Goal: Task Accomplishment & Management: Manage account settings

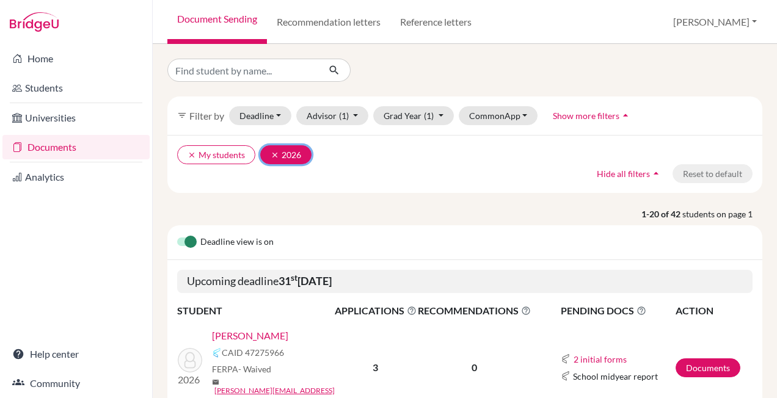
click at [272, 158] on icon "clear" at bounding box center [274, 155] width 9 height 9
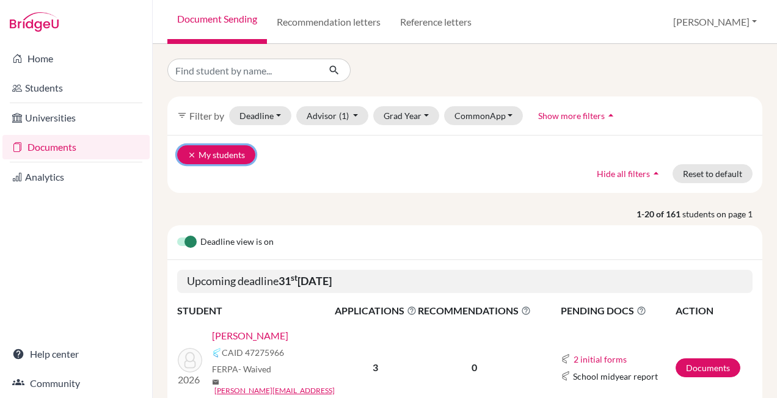
click at [187, 156] on button "clear My students" at bounding box center [216, 154] width 78 height 19
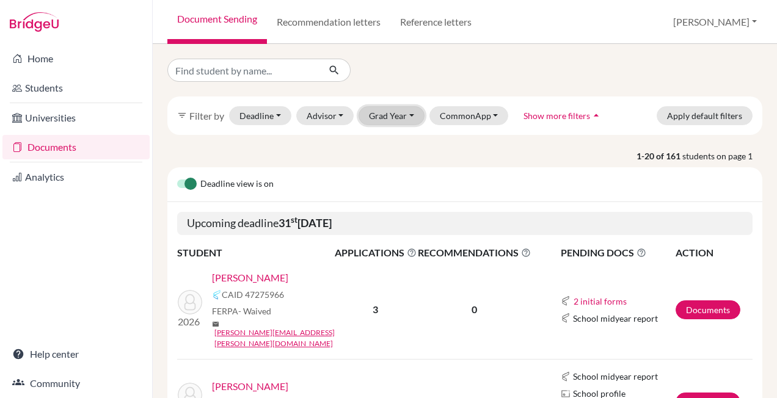
click at [381, 117] on button "Grad Year" at bounding box center [391, 115] width 66 height 19
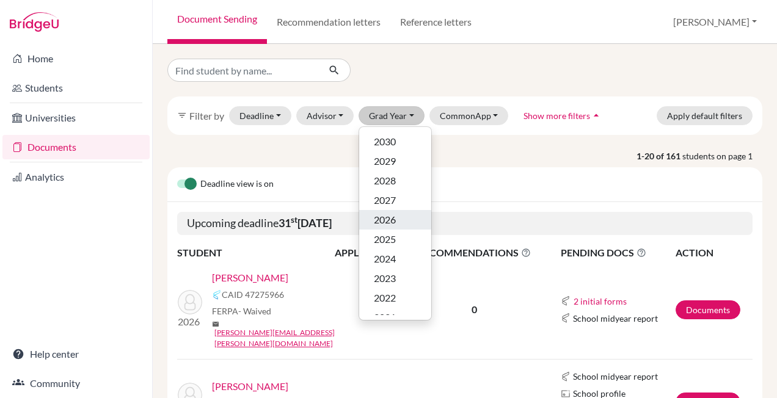
click at [395, 222] on span "2026" at bounding box center [385, 219] width 22 height 15
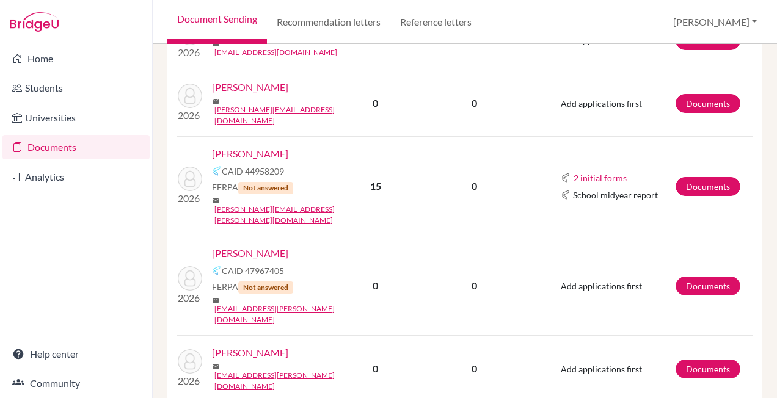
scroll to position [2137, 0]
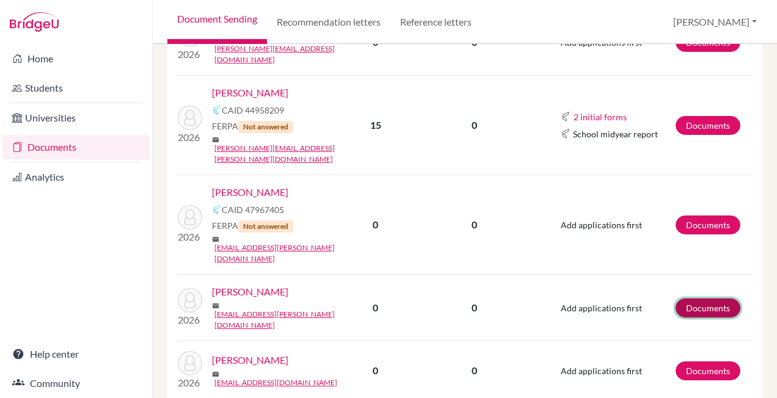
click at [684, 299] on link "Documents" at bounding box center [707, 308] width 65 height 19
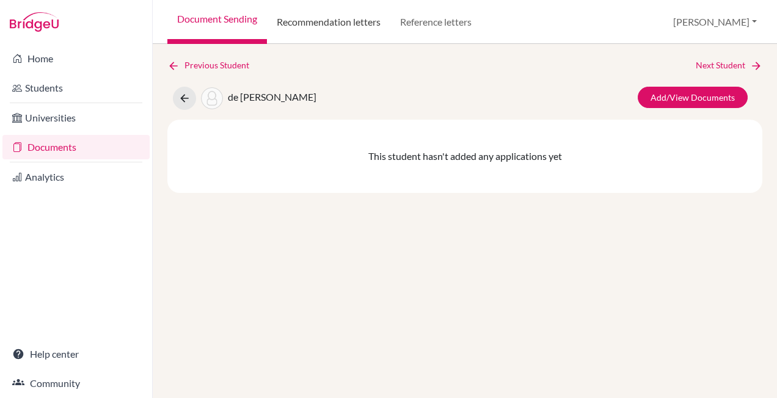
click at [341, 26] on link "Recommendation letters" at bounding box center [328, 22] width 123 height 44
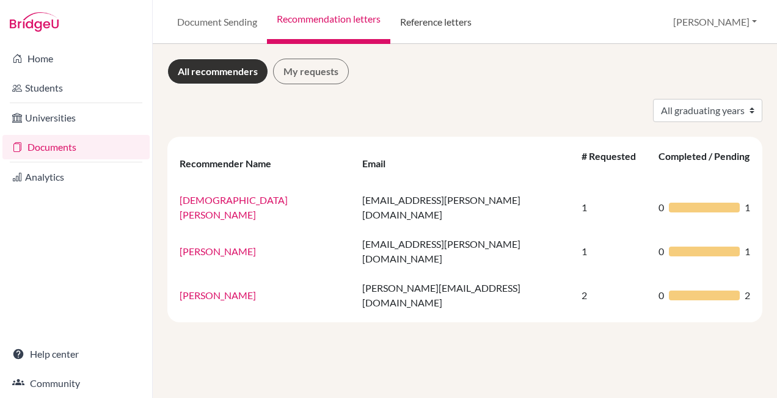
click at [421, 28] on link "Reference letters" at bounding box center [435, 22] width 91 height 44
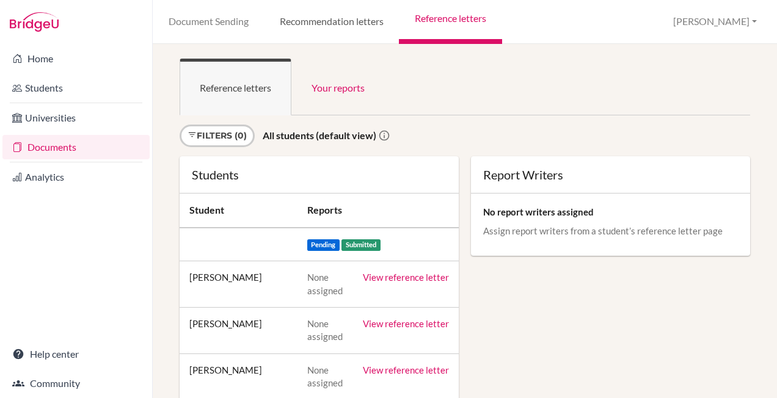
click at [326, 25] on link "Recommendation letters" at bounding box center [331, 22] width 135 height 44
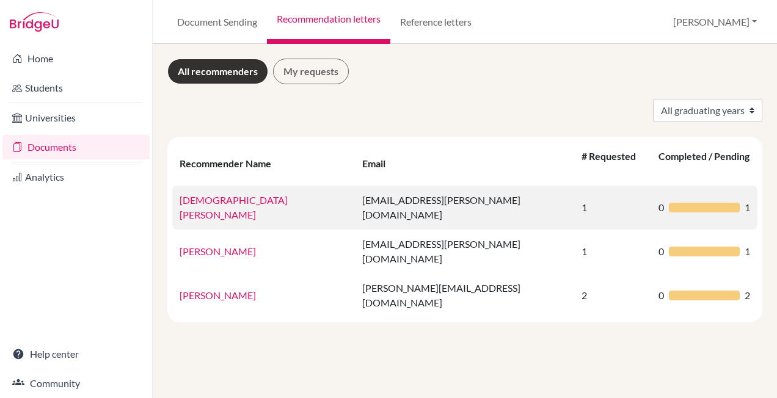
click at [695, 203] on div at bounding box center [703, 208] width 71 height 10
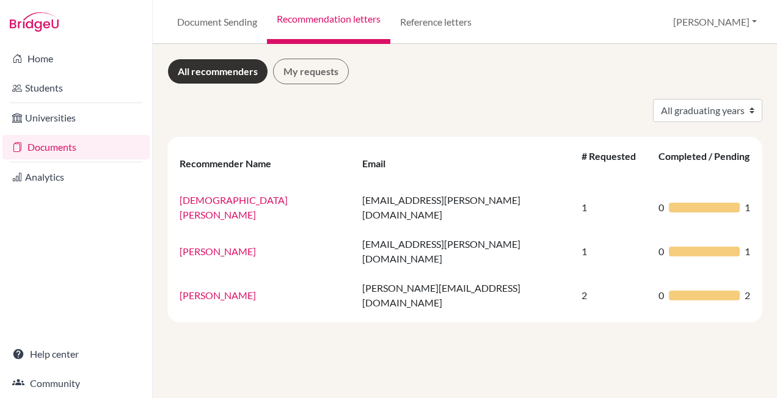
click at [230, 194] on link "Christian Palmer" at bounding box center [233, 207] width 108 height 26
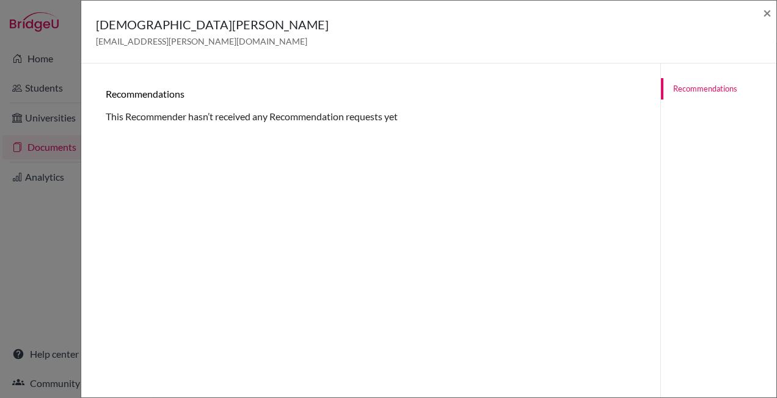
click at [395, 117] on div "Recommendations This Recommender hasn’t received any Recommendation requests yet" at bounding box center [371, 106] width 530 height 36
click at [694, 92] on link "Recommendations" at bounding box center [718, 88] width 115 height 21
click at [764, 13] on span "×" at bounding box center [767, 13] width 9 height 18
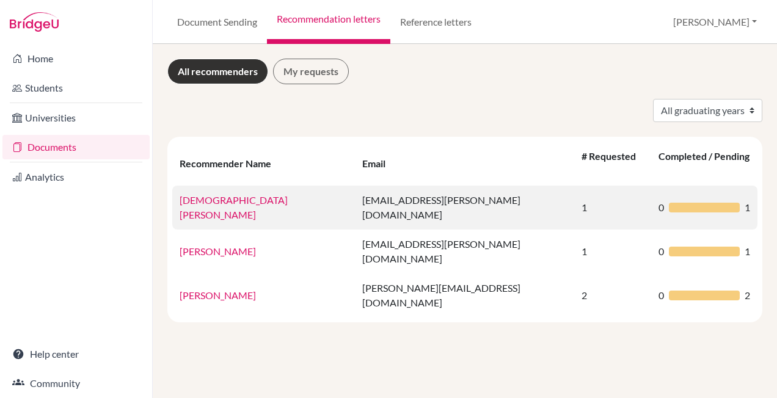
click at [707, 200] on div "0 1" at bounding box center [704, 207] width 92 height 15
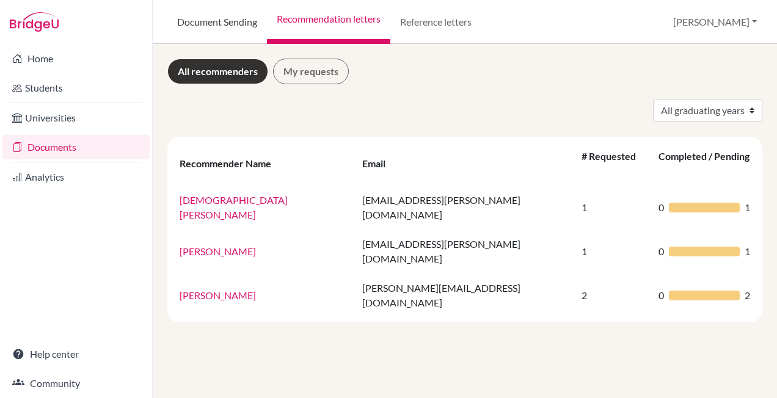
click at [246, 25] on link "Document Sending" at bounding box center [217, 22] width 100 height 44
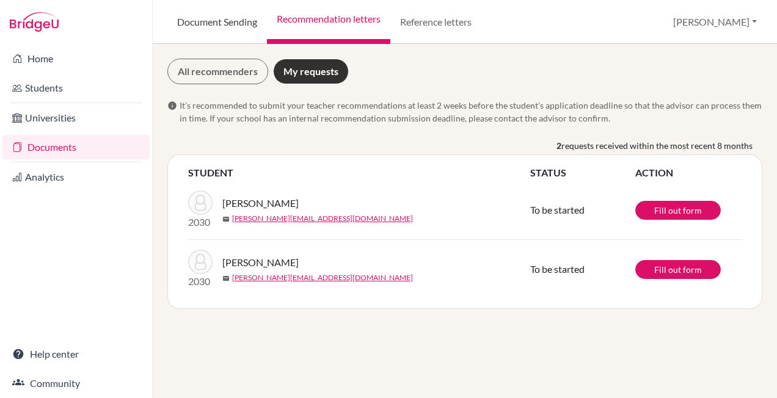
click at [225, 22] on link "Document Sending" at bounding box center [217, 22] width 100 height 44
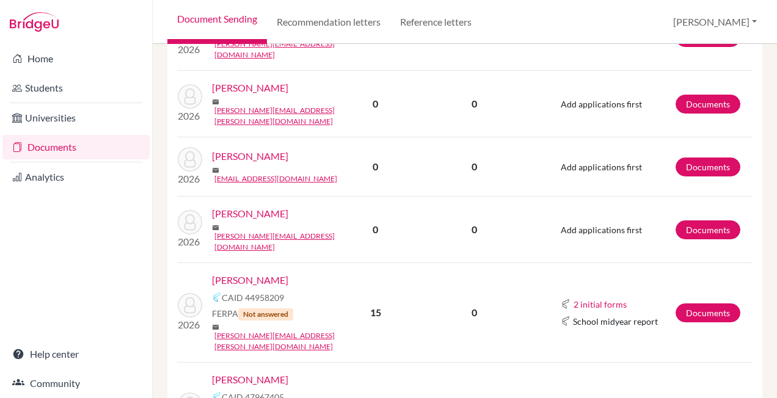
scroll to position [1954, 0]
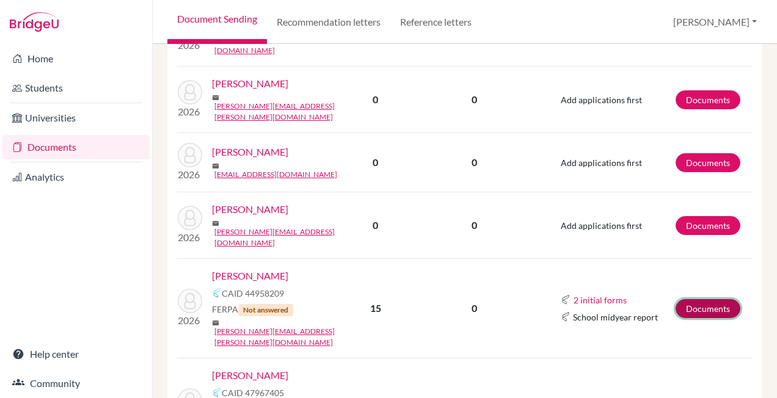
click at [692, 299] on link "Documents" at bounding box center [707, 308] width 65 height 19
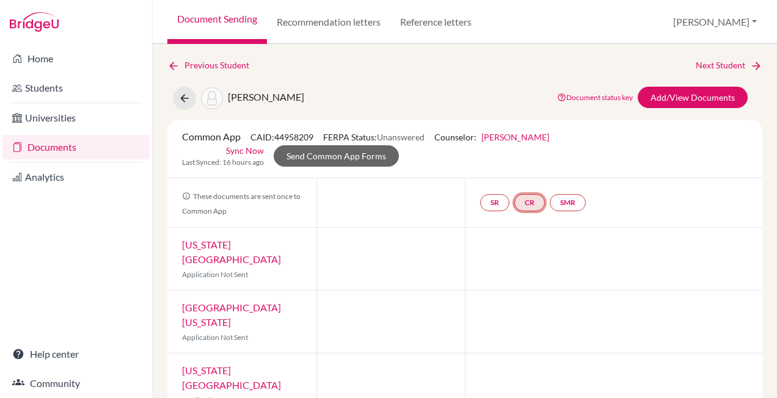
click at [531, 206] on link "CR" at bounding box center [529, 202] width 31 height 17
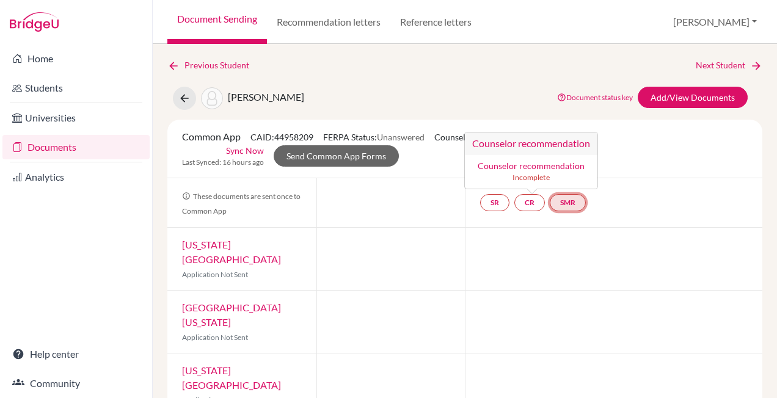
click at [565, 201] on link "SMR" at bounding box center [567, 202] width 36 height 17
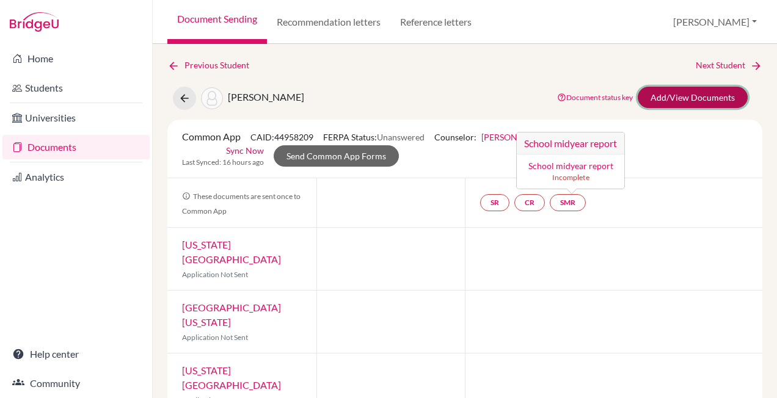
click at [719, 103] on link "Add/View Documents" at bounding box center [692, 97] width 110 height 21
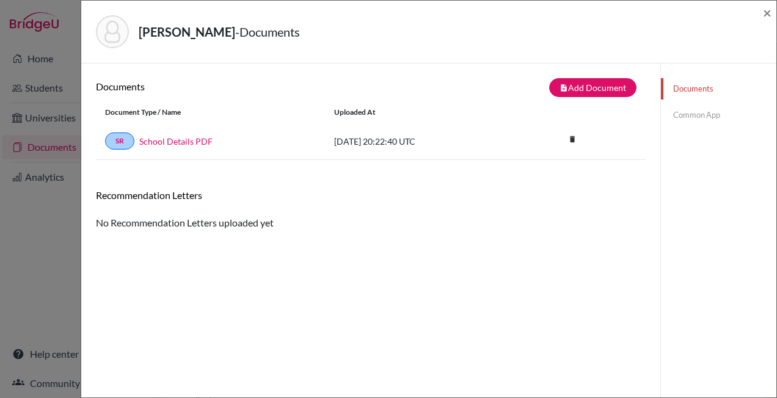
click at [684, 85] on link "Documents" at bounding box center [718, 88] width 115 height 21
click at [581, 82] on button "note_add Add Document" at bounding box center [592, 87] width 87 height 19
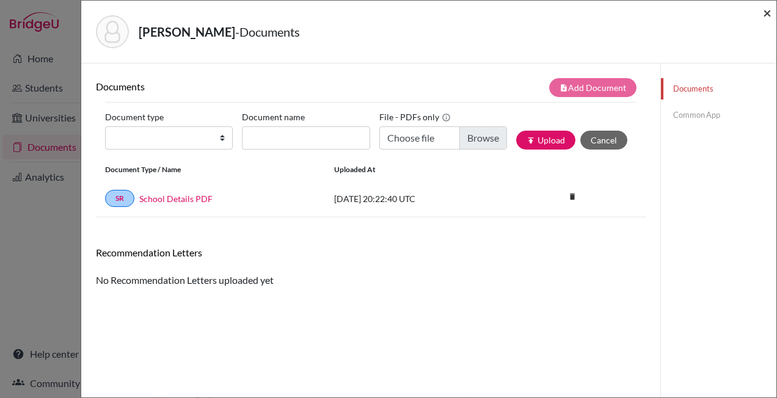
click at [768, 15] on span "×" at bounding box center [767, 13] width 9 height 18
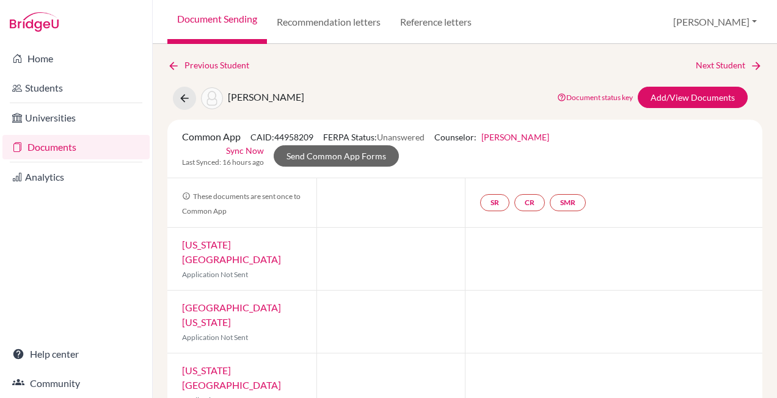
click at [67, 151] on link "Documents" at bounding box center [75, 147] width 147 height 24
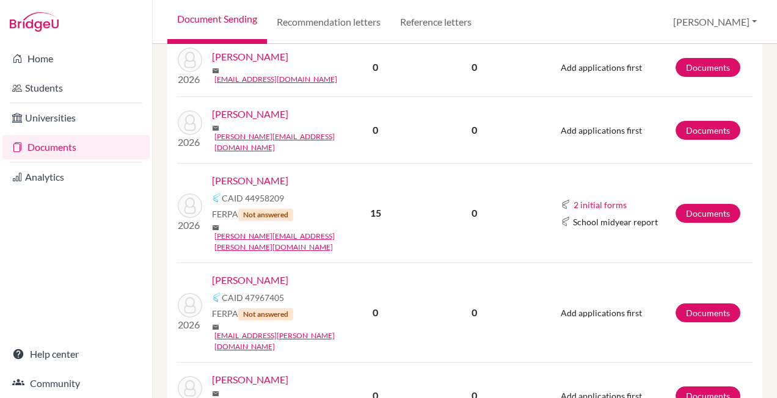
scroll to position [2076, 0]
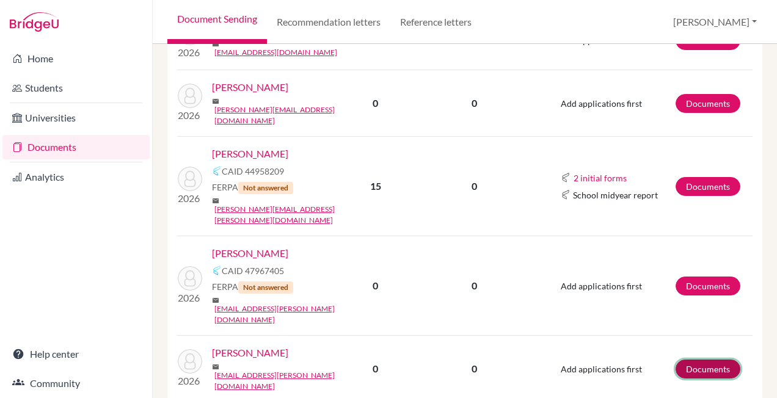
click at [692, 360] on link "Documents" at bounding box center [707, 369] width 65 height 19
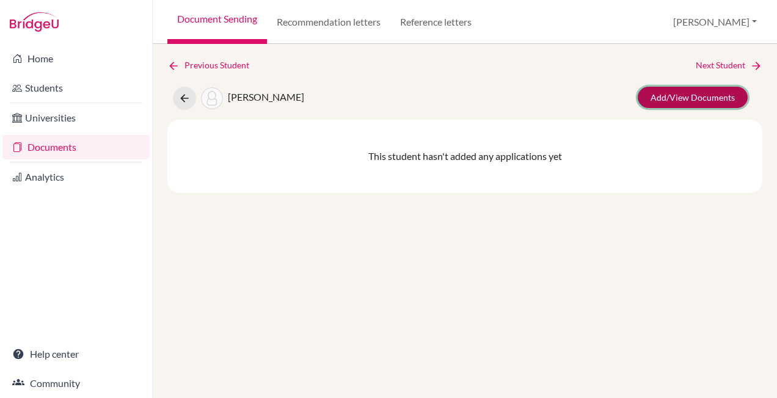
click at [686, 96] on link "Add/View Documents" at bounding box center [692, 97] width 110 height 21
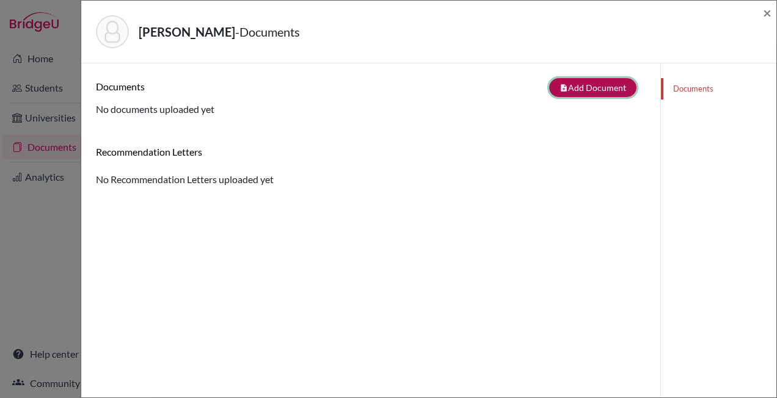
click at [588, 85] on button "note_add Add Document" at bounding box center [592, 87] width 87 height 19
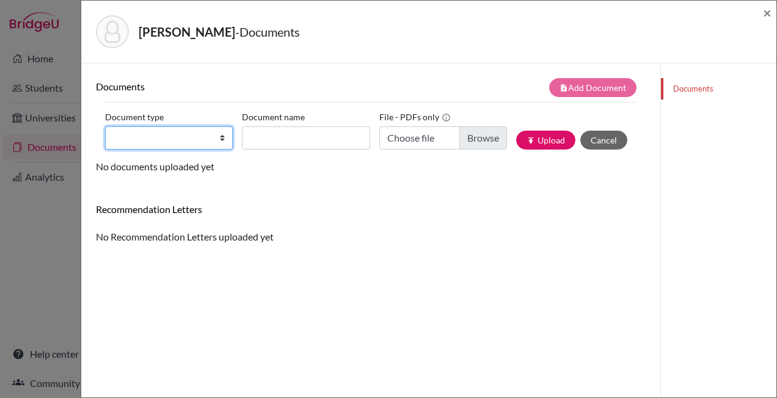
click at [206, 143] on select "Change explanation for Common App reports Counselor recommendation Internationa…" at bounding box center [169, 137] width 128 height 23
select select "4"
click at [105, 126] on select "Change explanation for Common App reports Counselor recommendation Internationa…" at bounding box center [169, 137] width 128 height 23
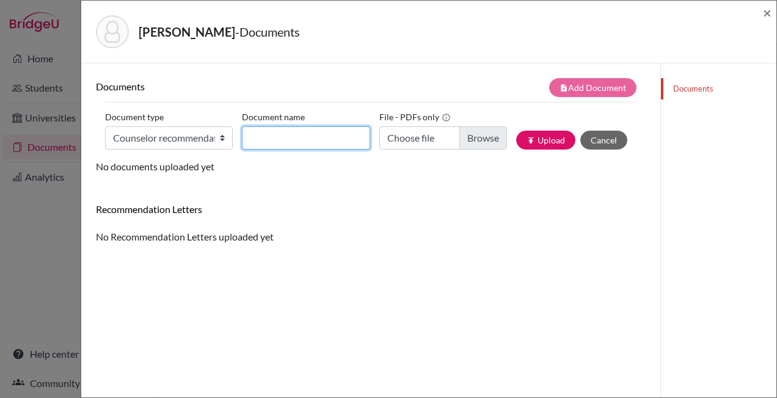
click at [317, 137] on input "Document name" at bounding box center [306, 137] width 128 height 23
type input "Counsellor Recommendation"
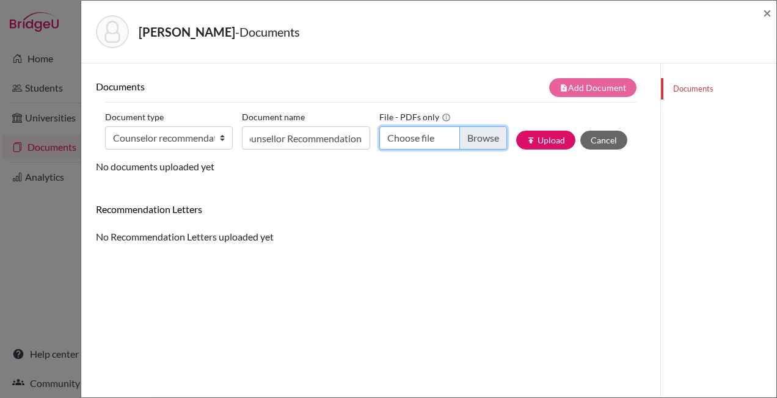
click at [462, 144] on input "Choose file" at bounding box center [443, 137] width 128 height 23
type input "C:\fakepath\CASTRO G - LoR (1).pdf"
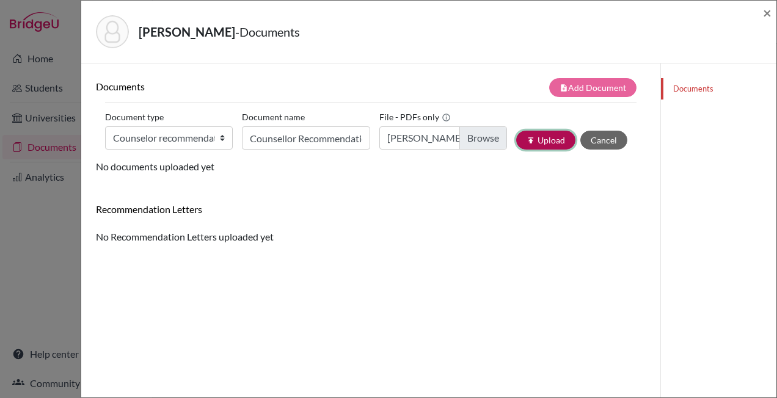
click at [530, 142] on button "publish Upload" at bounding box center [545, 140] width 59 height 19
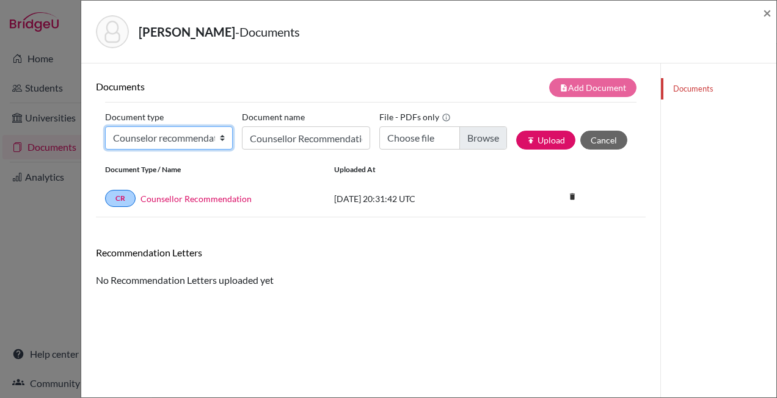
click at [168, 131] on select "Change explanation for Common App reports Counselor recommendation Internationa…" at bounding box center [169, 137] width 128 height 23
select select "5"
click at [105, 126] on select "Change explanation for Common App reports Counselor recommendation Internationa…" at bounding box center [169, 137] width 128 height 23
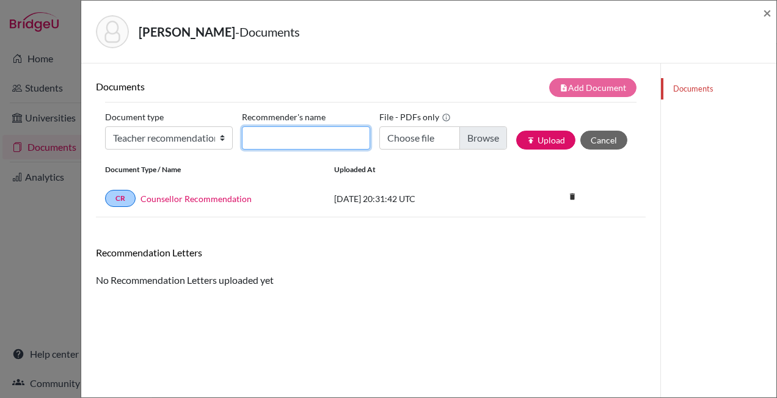
click at [289, 131] on input "Recommender's name" at bounding box center [306, 137] width 128 height 23
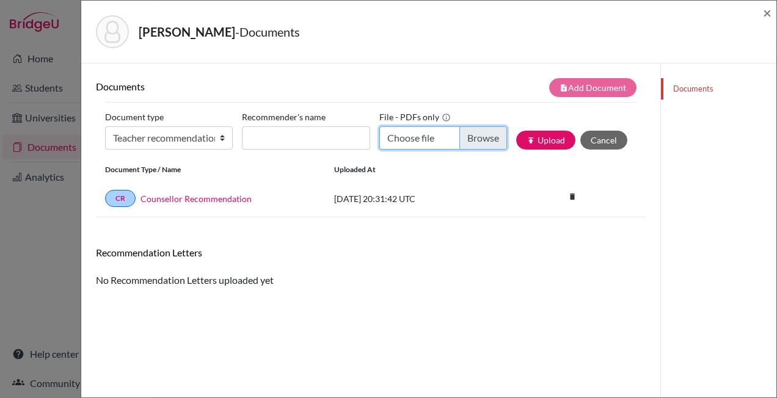
click at [469, 136] on input "Choose file" at bounding box center [443, 137] width 128 height 23
type input "C:\fakepath\Guilherme de Castro - RL - GTORII.pdf"
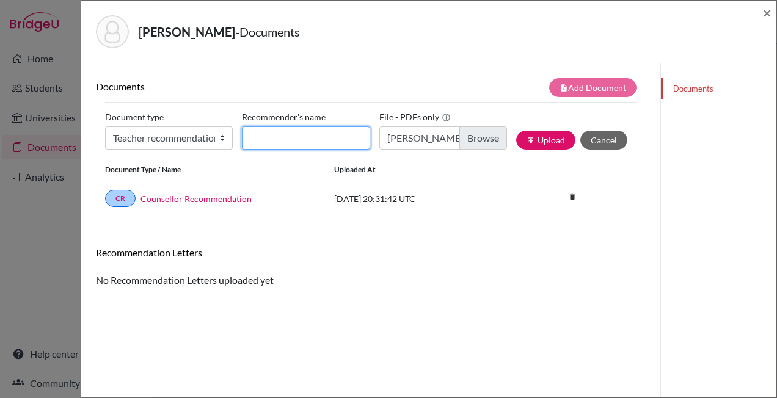
click at [280, 129] on input "Recommender's name" at bounding box center [306, 137] width 128 height 23
type input "Mr. Guilherme Torii"
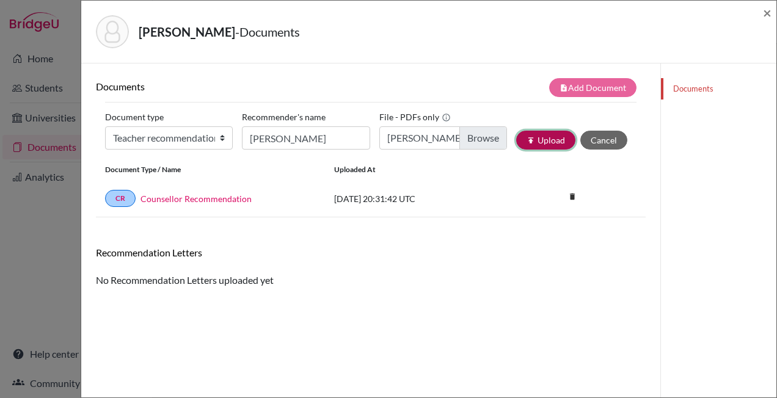
click at [551, 138] on button "publish Upload" at bounding box center [545, 140] width 59 height 19
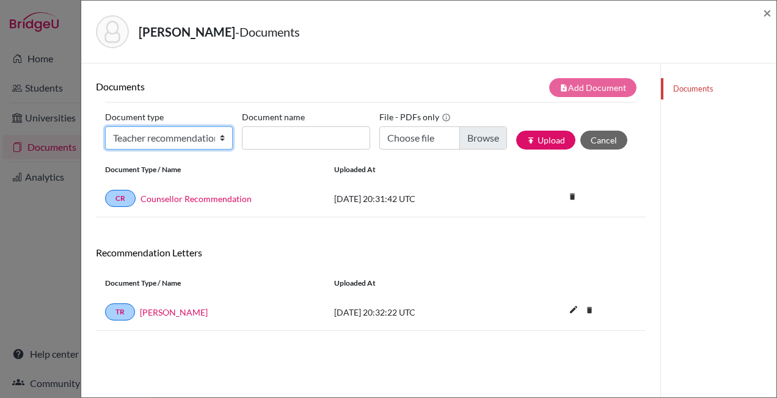
click at [197, 142] on select "Change explanation for Common App reports Counselor recommendation Internationa…" at bounding box center [169, 137] width 128 height 23
select select "5"
click at [105, 126] on select "Change explanation for Common App reports Counselor recommendation Internationa…" at bounding box center [169, 137] width 128 height 23
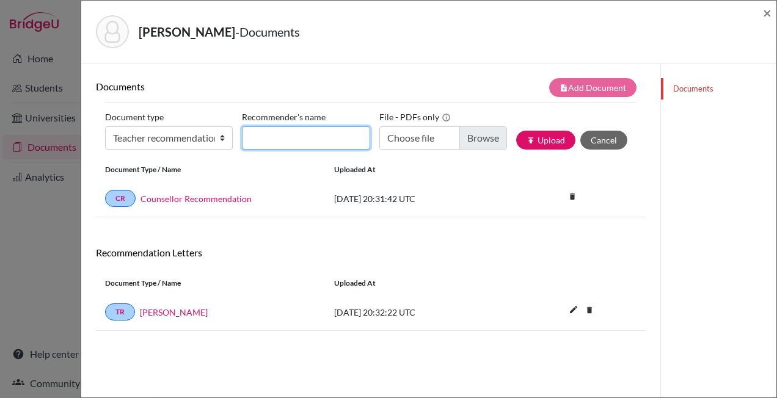
click at [281, 137] on input "Recommender's name" at bounding box center [306, 137] width 128 height 23
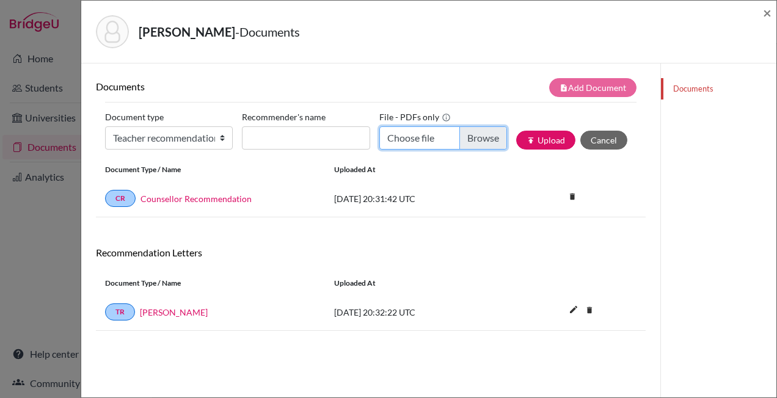
click at [473, 139] on input "Choose file" at bounding box center [443, 137] width 128 height 23
type input "C:\fakepath\Guilherme de Castro RL - CPALMER.pdf"
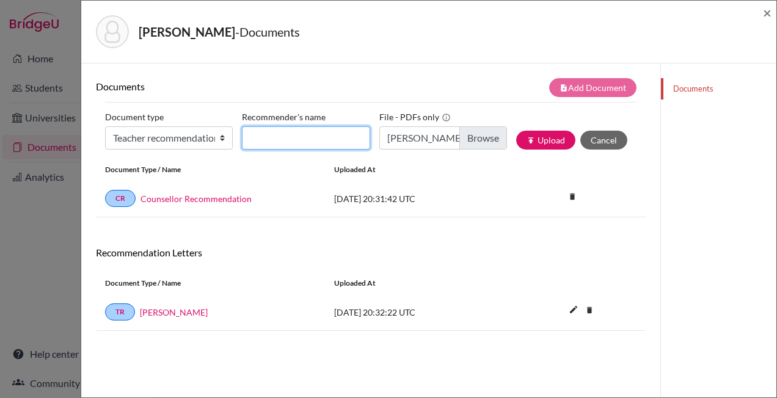
click at [301, 139] on input "Recommender's name" at bounding box center [306, 137] width 128 height 23
type input "C"
type input "Mr. Christian Palmer"
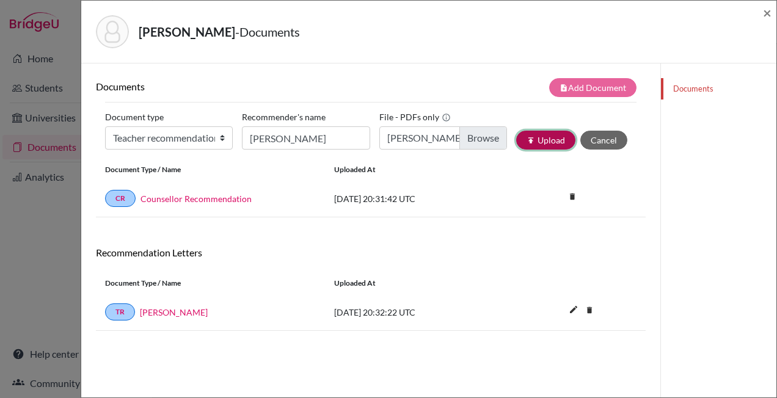
click at [542, 142] on button "publish Upload" at bounding box center [545, 140] width 59 height 19
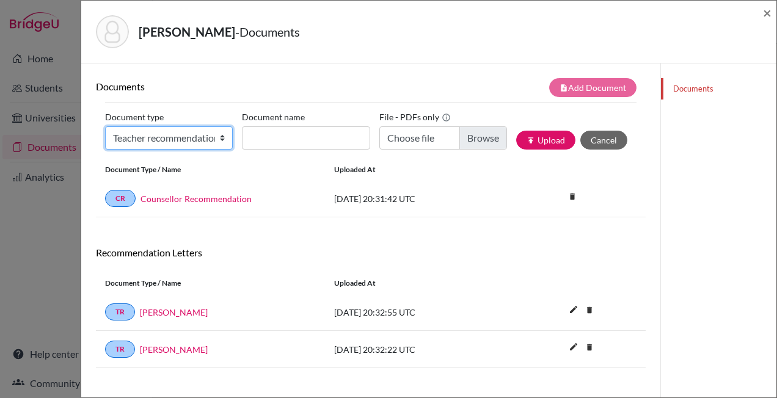
click at [178, 142] on select "Change explanation for Common App reports Counselor recommendation Internationa…" at bounding box center [169, 137] width 128 height 23
select select "5"
click at [105, 126] on select "Change explanation for Common App reports Counselor recommendation Internationa…" at bounding box center [169, 137] width 128 height 23
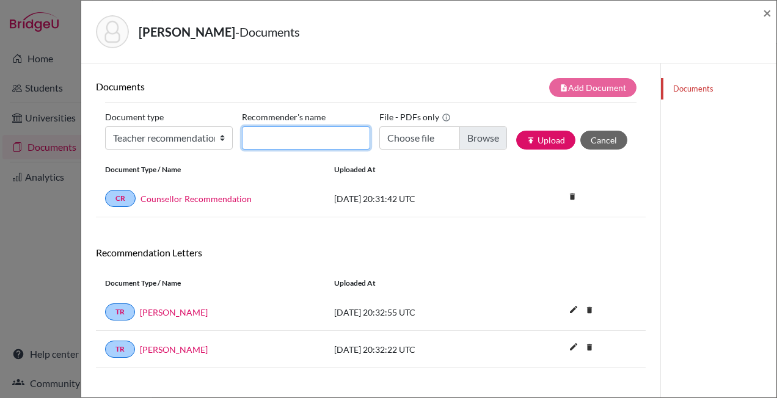
click at [311, 139] on input "Recommender's name" at bounding box center [306, 137] width 128 height 23
type input "Mr. Gabriel Vidas"
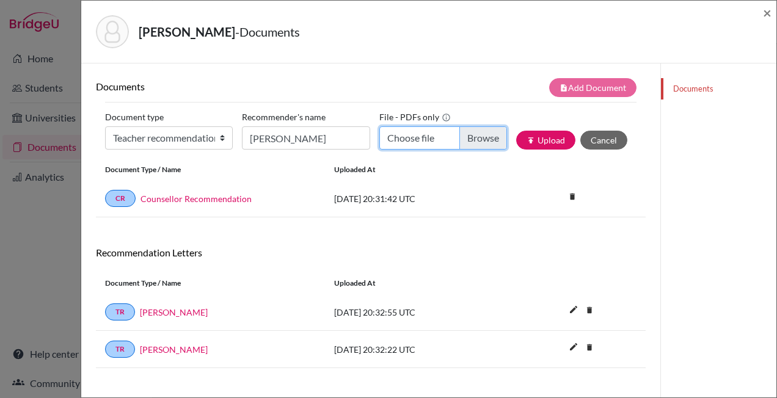
click at [471, 142] on input "Choose file" at bounding box center [443, 137] width 128 height 23
type input "C:\fakepath\Guilherme de Castro - RL - GVIDAS.pdf"
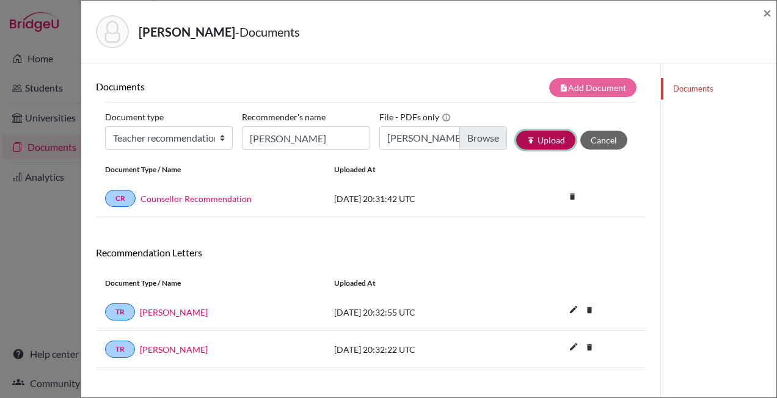
click at [540, 136] on button "publish Upload" at bounding box center [545, 140] width 59 height 19
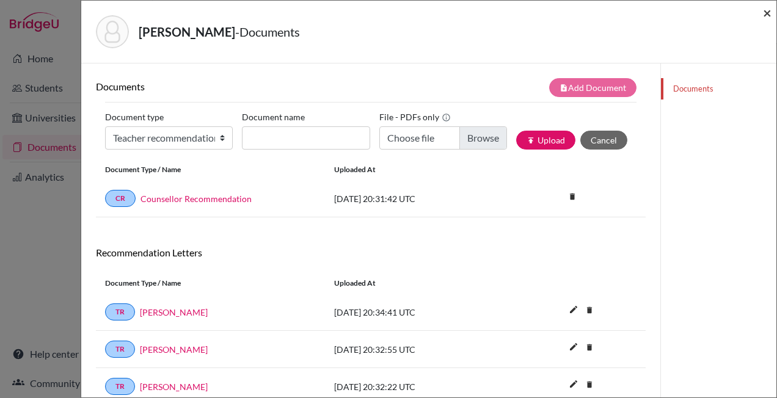
click at [768, 13] on span "×" at bounding box center [767, 13] width 9 height 18
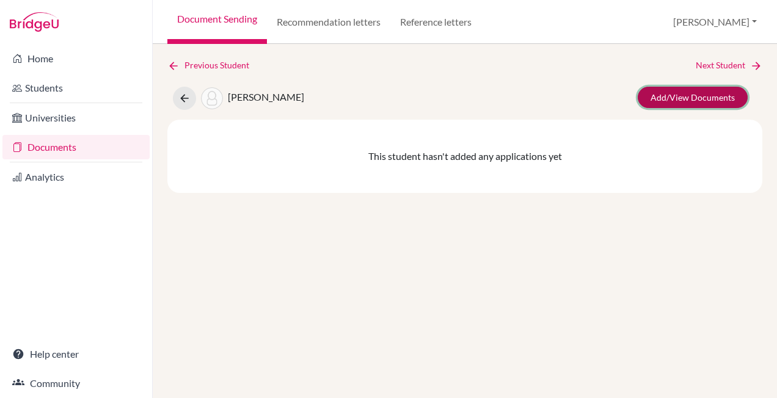
click at [708, 100] on link "Add/View Documents" at bounding box center [692, 97] width 110 height 21
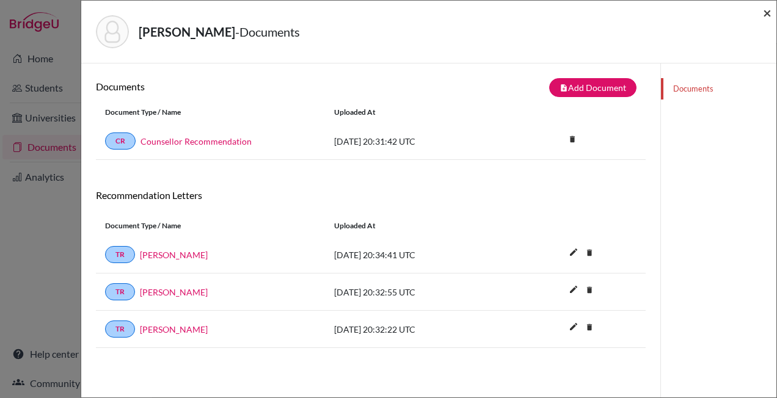
click at [769, 14] on span "×" at bounding box center [767, 13] width 9 height 18
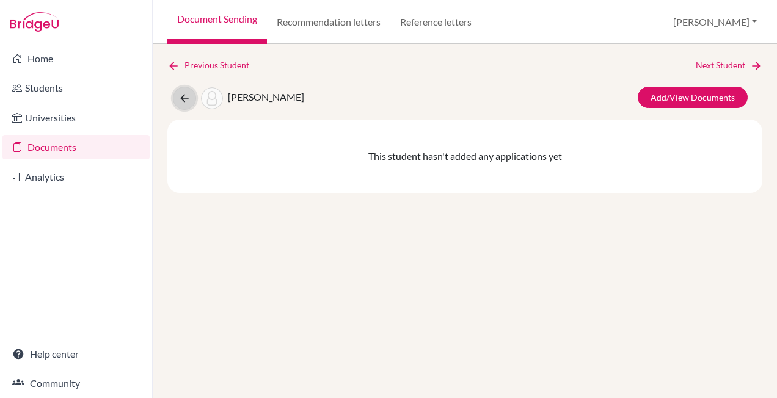
click at [183, 97] on icon at bounding box center [184, 98] width 12 height 12
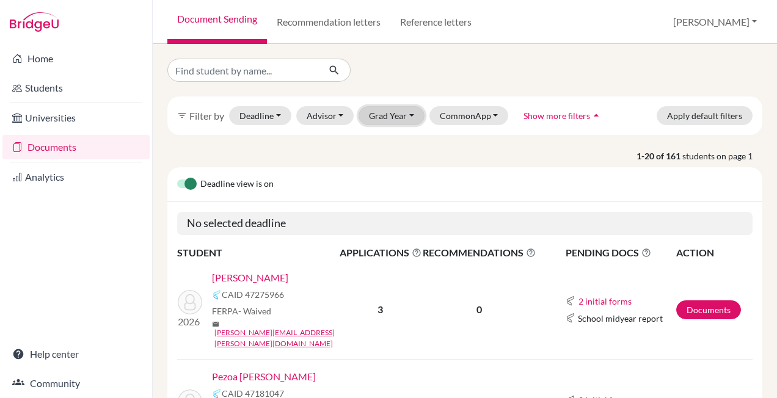
click at [393, 115] on button "Grad Year" at bounding box center [391, 115] width 66 height 19
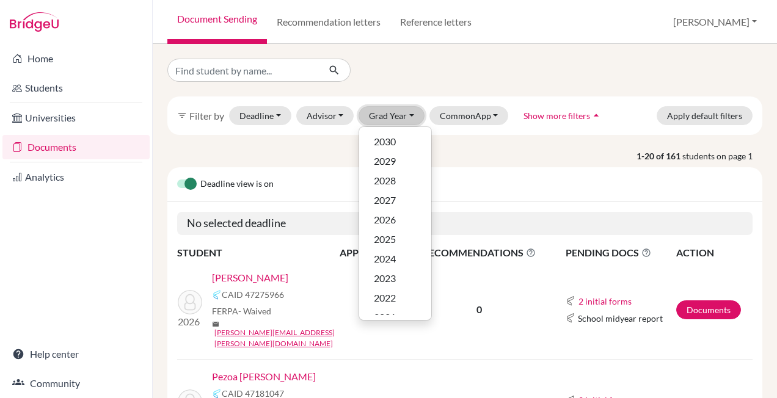
click at [394, 115] on button "Grad Year" at bounding box center [391, 115] width 66 height 19
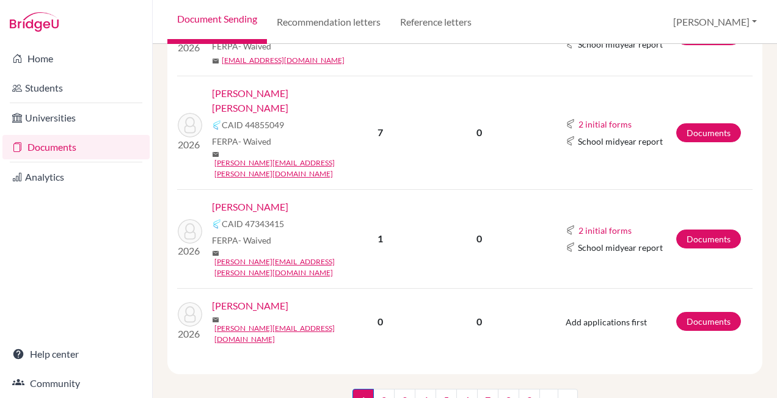
scroll to position [587, 0]
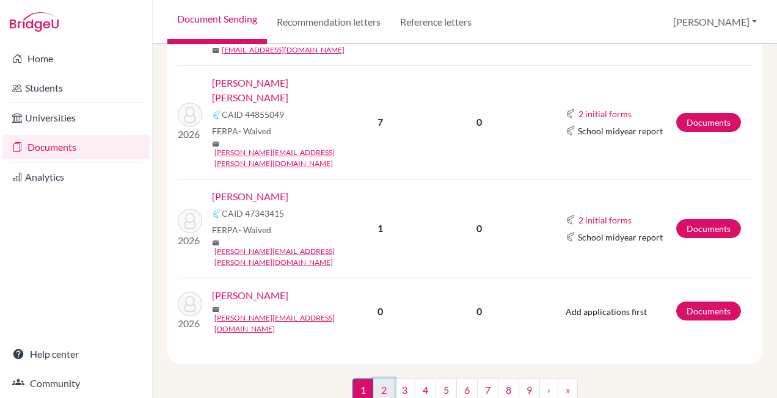
click at [380, 379] on link "2" at bounding box center [383, 390] width 21 height 23
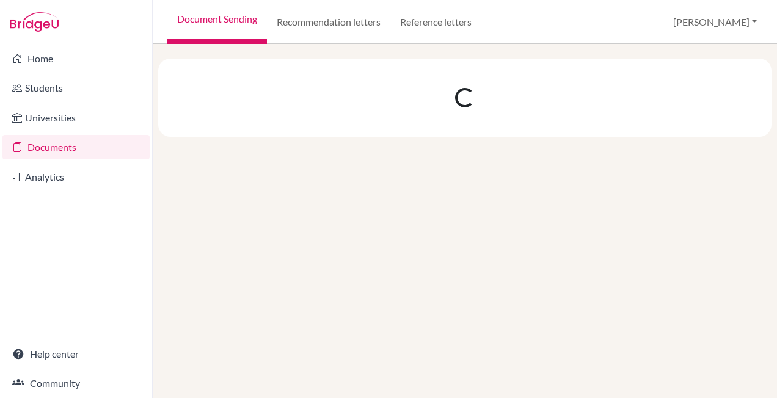
scroll to position [0, 0]
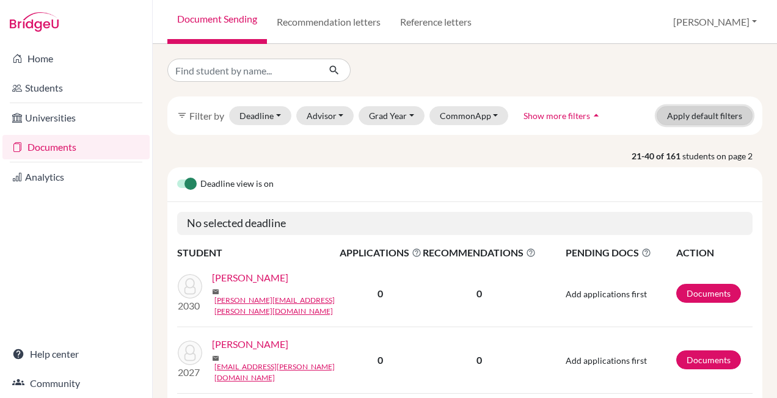
click at [676, 115] on button "Apply default filters" at bounding box center [704, 115] width 96 height 19
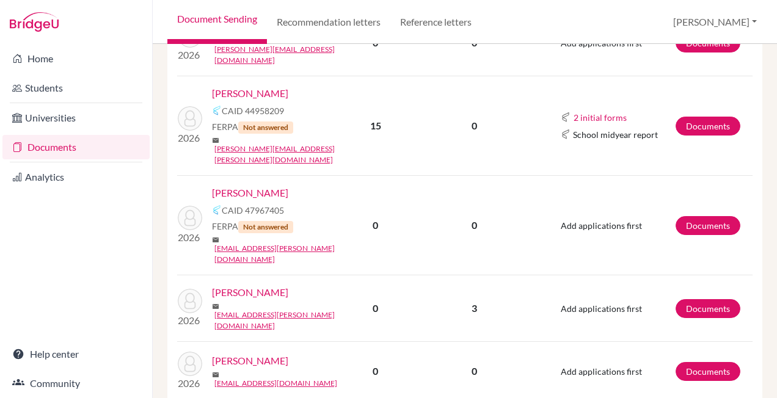
scroll to position [2137, 0]
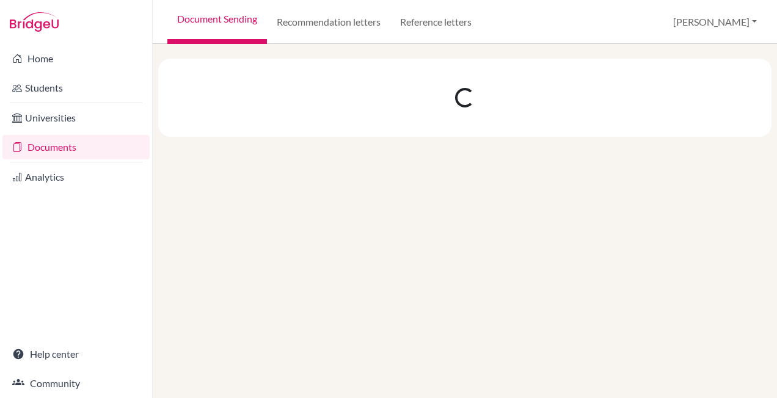
scroll to position [0, 0]
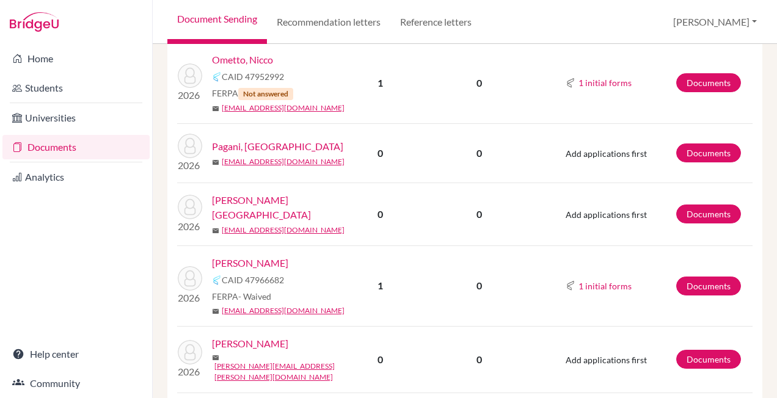
scroll to position [1099, 0]
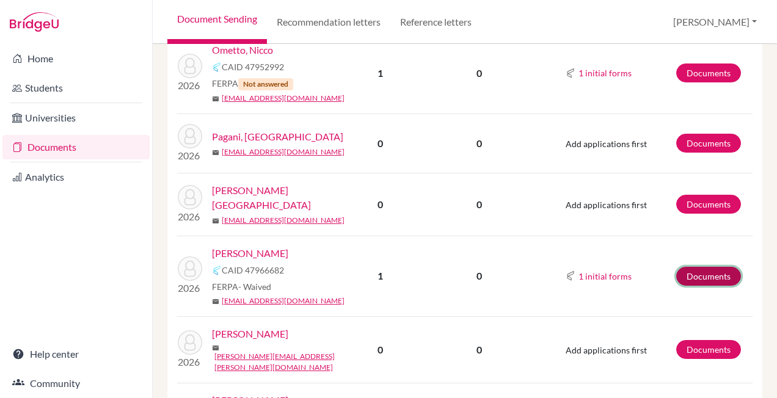
click at [704, 267] on link "Documents" at bounding box center [708, 276] width 65 height 19
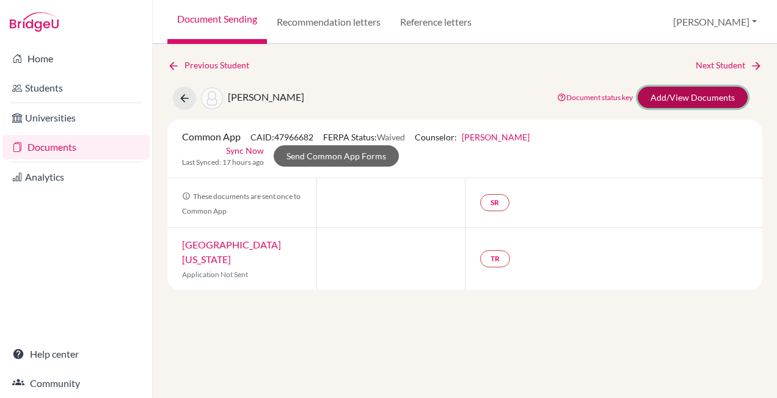
click at [692, 96] on link "Add/View Documents" at bounding box center [692, 97] width 110 height 21
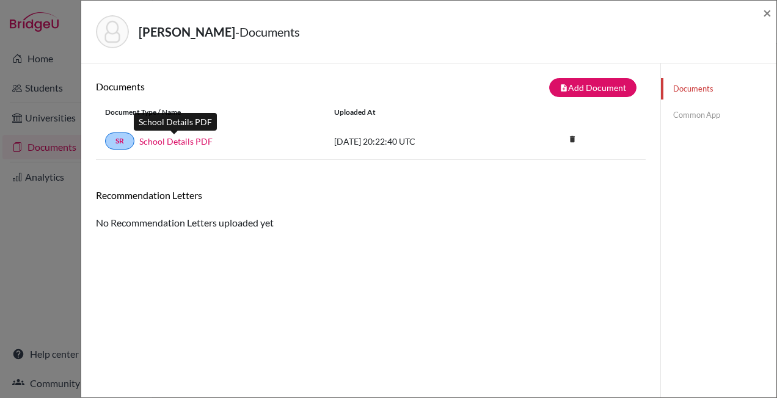
click at [178, 143] on link "School Details PDF" at bounding box center [175, 141] width 73 height 13
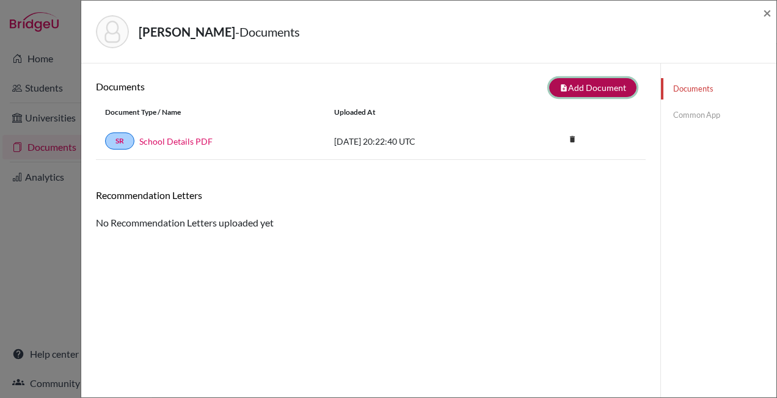
click at [598, 86] on button "note_add Add Document" at bounding box center [592, 87] width 87 height 19
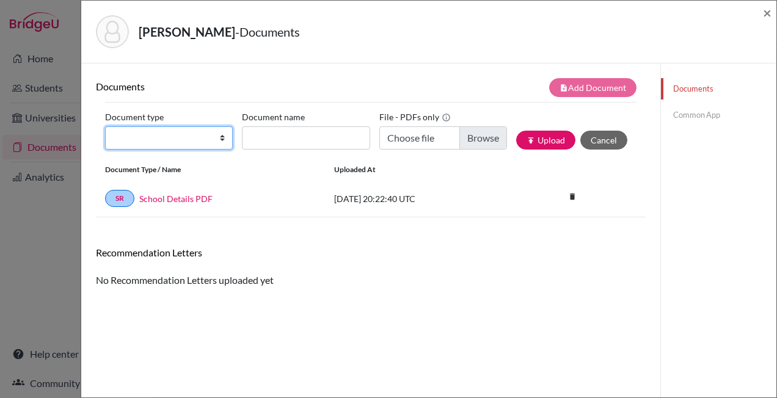
click at [219, 139] on select "Change explanation for Common App reports Counselor recommendation Internationa…" at bounding box center [169, 137] width 128 height 23
select select "4"
click at [105, 126] on select "Change explanation for Common App reports Counselor recommendation Internationa…" at bounding box center [169, 137] width 128 height 23
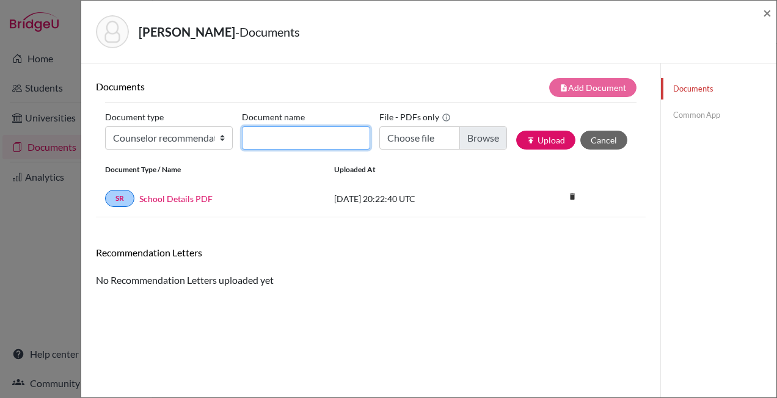
click at [284, 136] on input "Document name" at bounding box center [306, 137] width 128 height 23
type input "Counsellor Recommendation"
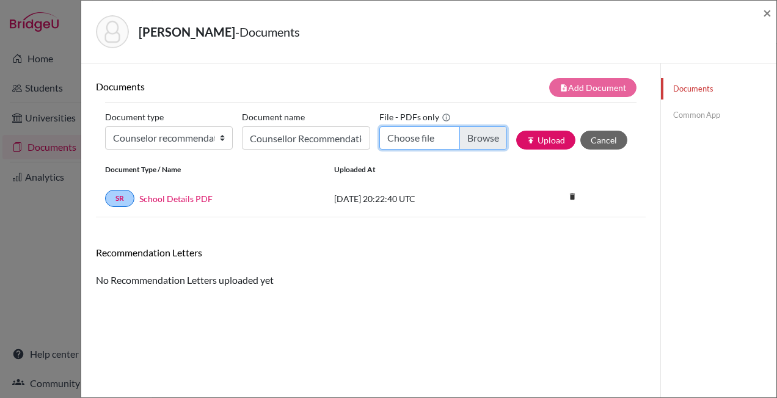
click at [473, 139] on input "Choose file" at bounding box center [443, 137] width 128 height 23
type input "C:\fakepath\[PERSON_NAME] - [PERSON_NAME] (1).pdf"
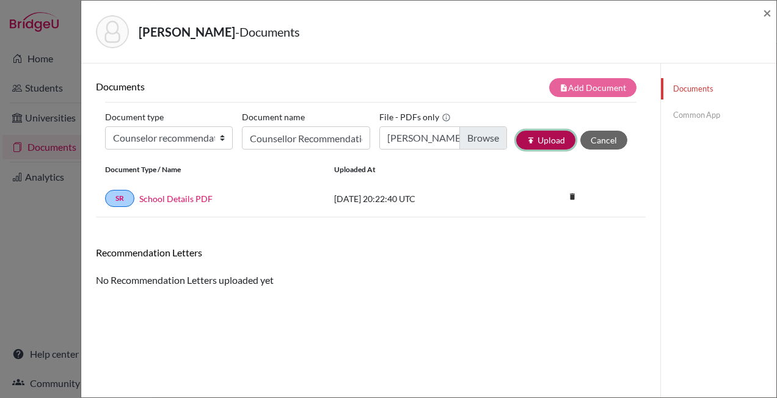
click at [545, 142] on button "publish Upload" at bounding box center [545, 140] width 59 height 19
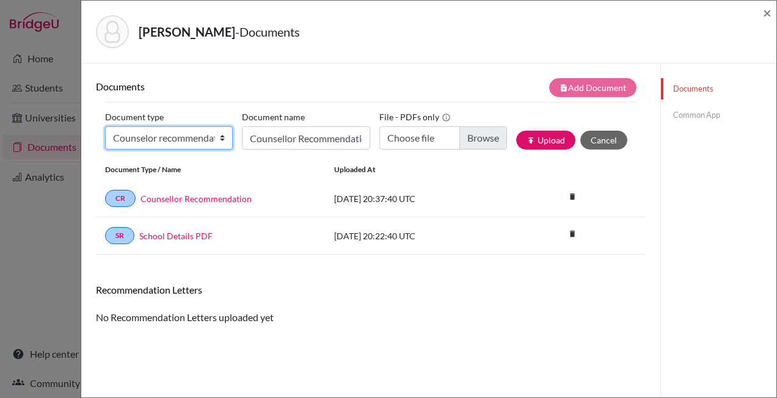
click at [220, 142] on select "Change explanation for Common App reports Counselor recommendation Internationa…" at bounding box center [169, 137] width 128 height 23
select select "5"
click at [105, 126] on select "Change explanation for Common App reports Counselor recommendation Internationa…" at bounding box center [169, 137] width 128 height 23
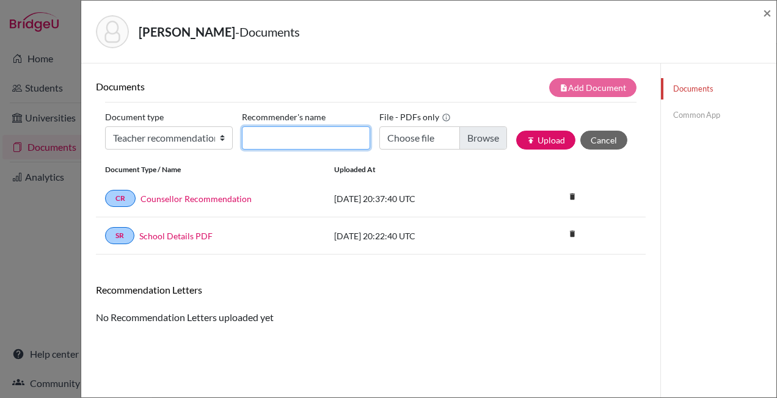
click at [314, 134] on input "Recommender's name" at bounding box center [306, 137] width 128 height 23
type input "Mr. Gabriel Vidas"
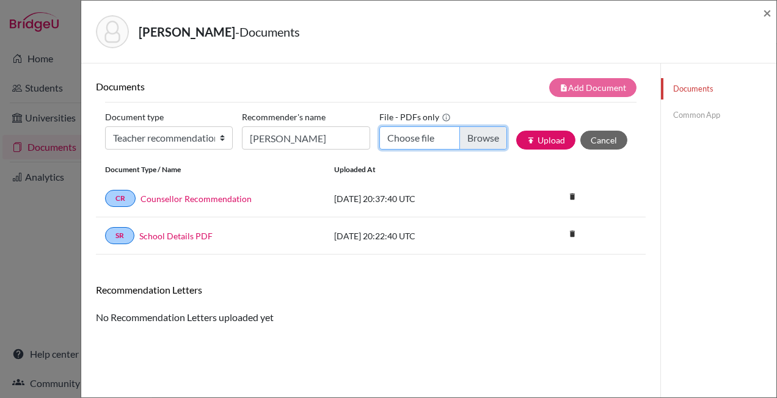
click at [474, 138] on input "Choose file" at bounding box center [443, 137] width 128 height 23
type input "C:\fakepath\João Pedro Pinto - RL - GVIDAS.pdf"
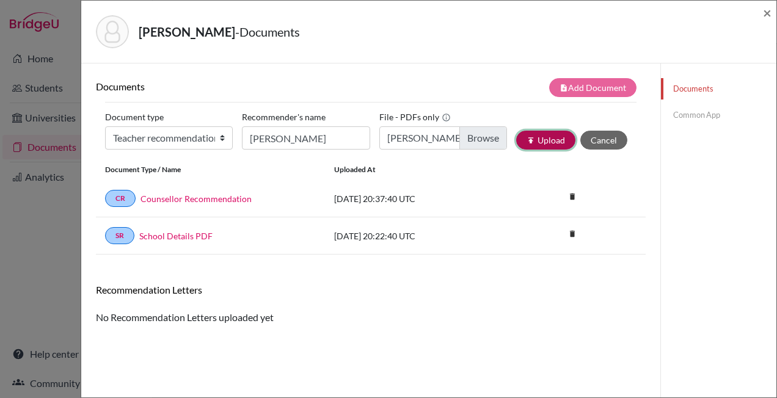
click at [557, 134] on button "publish Upload" at bounding box center [545, 140] width 59 height 19
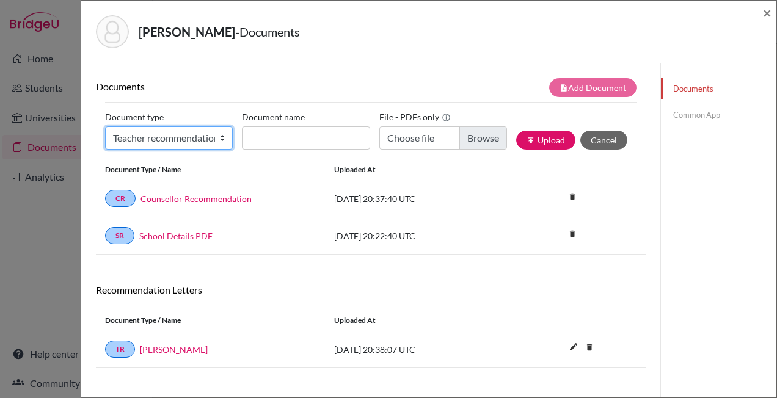
click at [142, 126] on select "Change explanation for Common App reports Counselor recommendation Internationa…" at bounding box center [169, 137] width 128 height 23
select select "5"
click at [105, 126] on select "Change explanation for Common App reports Counselor recommendation Internationa…" at bounding box center [169, 137] width 128 height 23
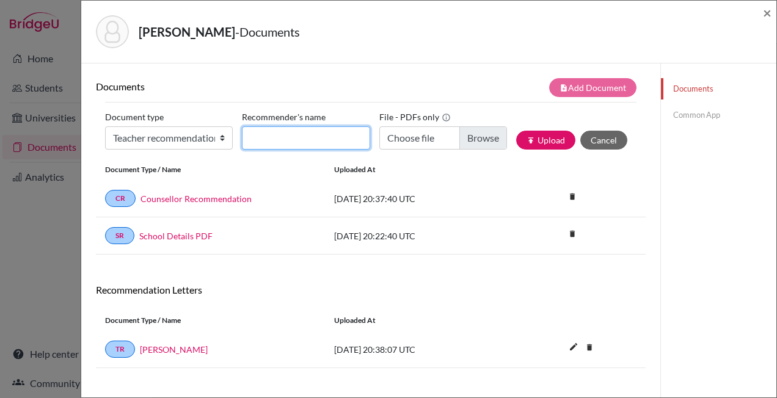
click at [310, 138] on input "Recommender's name" at bounding box center [306, 137] width 128 height 23
type input "Mr. Guilherme Torii"
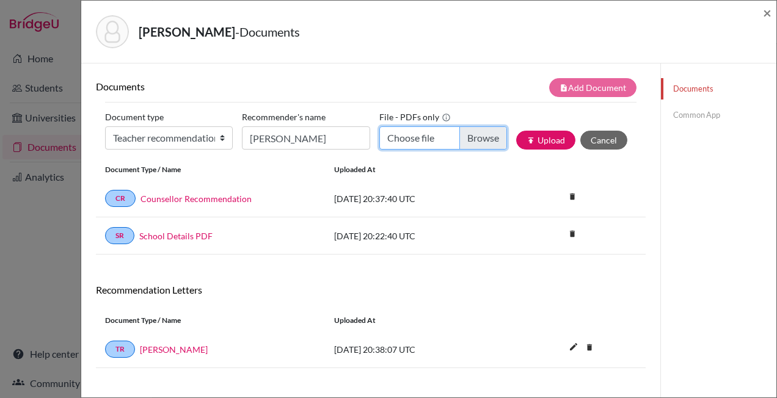
click at [469, 136] on input "Choose file" at bounding box center [443, 137] width 128 height 23
type input "C:\fakepath\Joao Pedro Pinto - RL - GTORII.pdf"
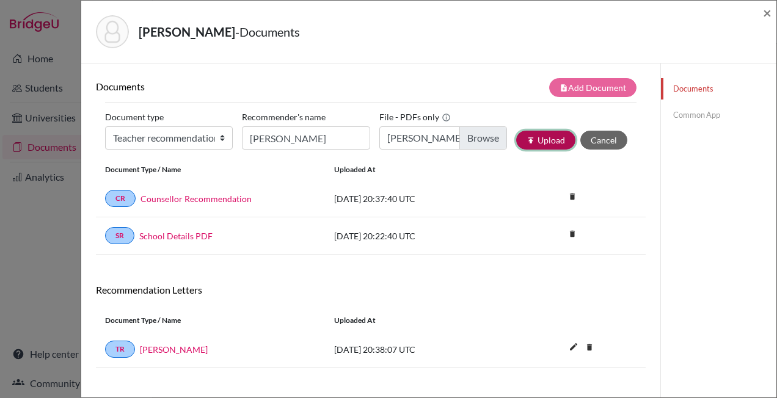
click at [545, 142] on button "publish Upload" at bounding box center [545, 140] width 59 height 19
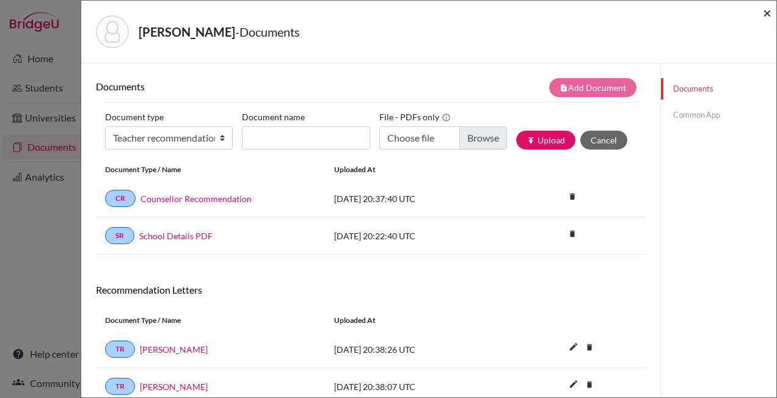
click at [770, 12] on span "×" at bounding box center [767, 13] width 9 height 18
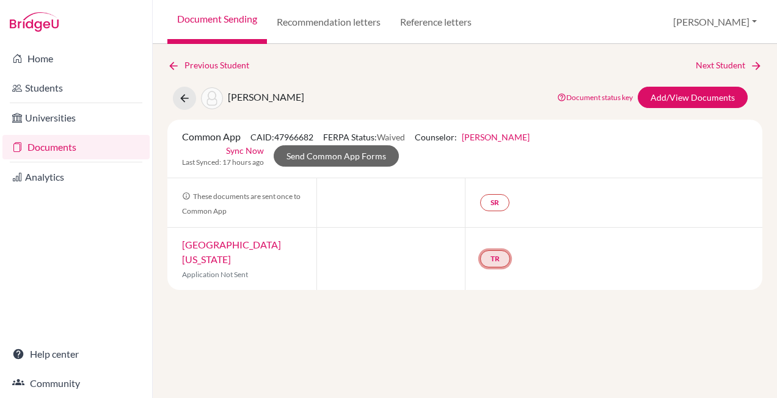
click at [496, 259] on link "TR" at bounding box center [495, 258] width 30 height 17
click at [499, 210] on h3 "Teacher recommendation" at bounding box center [493, 212] width 121 height 22
click at [618, 342] on div "Previous Student Next Student Pinto, João Pedro Document status key TR Requirem…" at bounding box center [465, 221] width 624 height 354
click at [497, 205] on link "SR" at bounding box center [494, 202] width 29 height 17
click at [590, 299] on div "Previous Student Next Student Pinto, João Pedro Document status key TR Requirem…" at bounding box center [465, 221] width 624 height 354
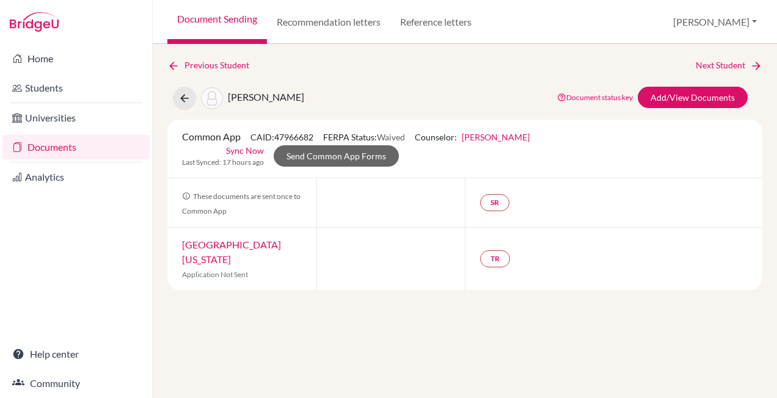
click at [378, 275] on div at bounding box center [390, 259] width 149 height 62
click at [685, 94] on link "Add/View Documents" at bounding box center [692, 97] width 110 height 21
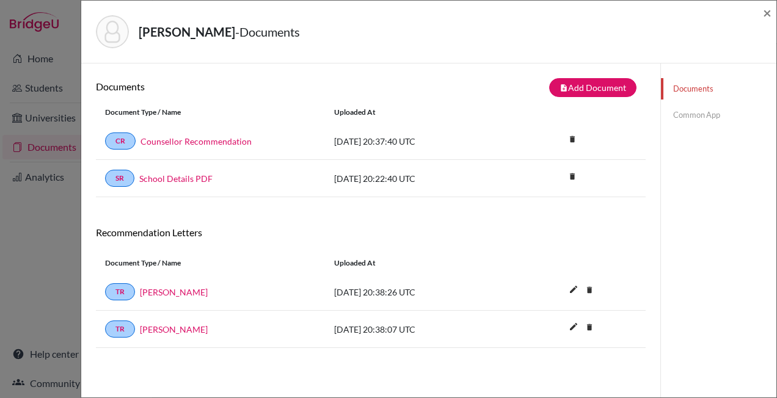
click at [680, 110] on link "Common App" at bounding box center [718, 114] width 115 height 21
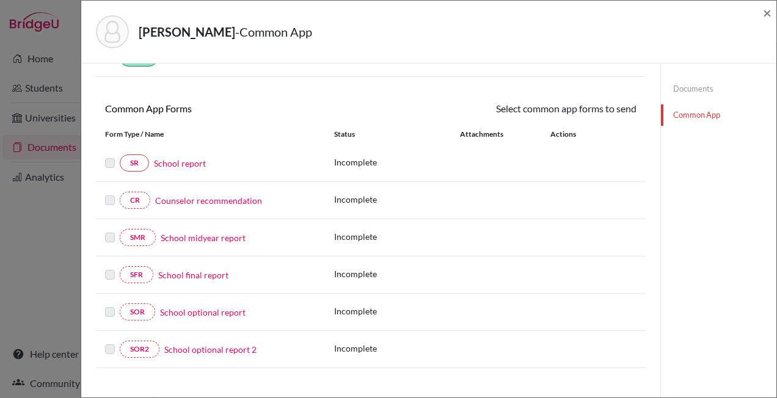
scroll to position [122, 0]
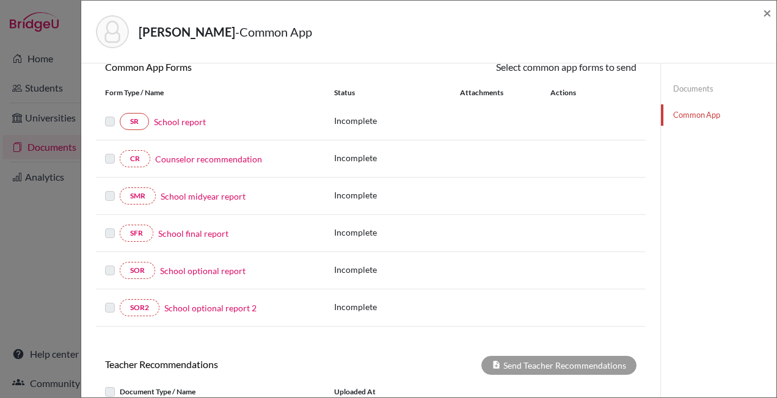
click at [109, 151] on label at bounding box center [110, 151] width 10 height 0
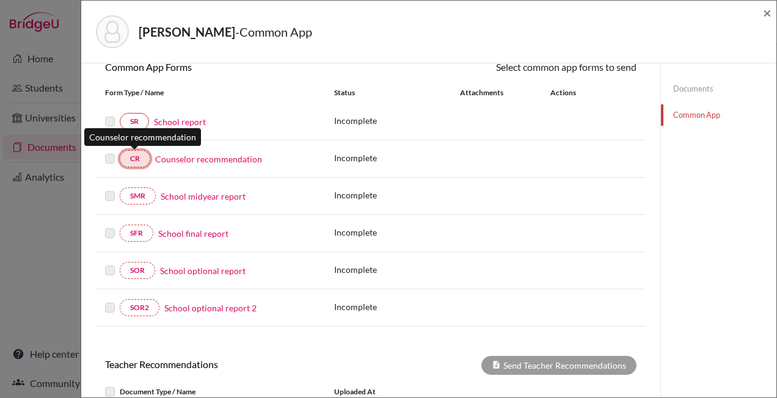
click at [133, 158] on link "CR" at bounding box center [135, 158] width 31 height 17
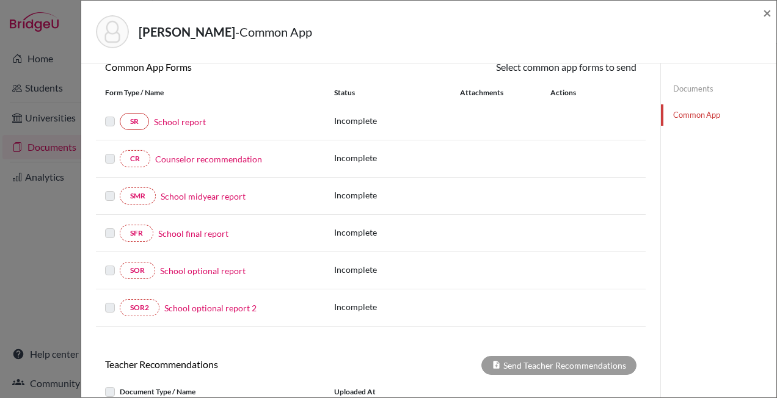
click at [111, 151] on label at bounding box center [110, 151] width 10 height 0
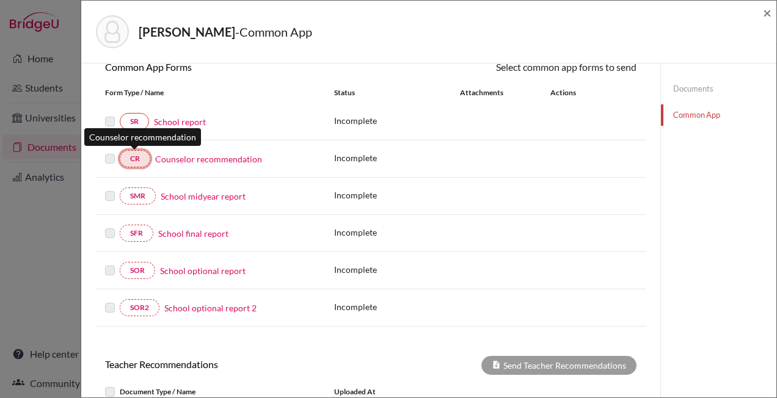
click at [142, 161] on link "CR" at bounding box center [135, 158] width 31 height 17
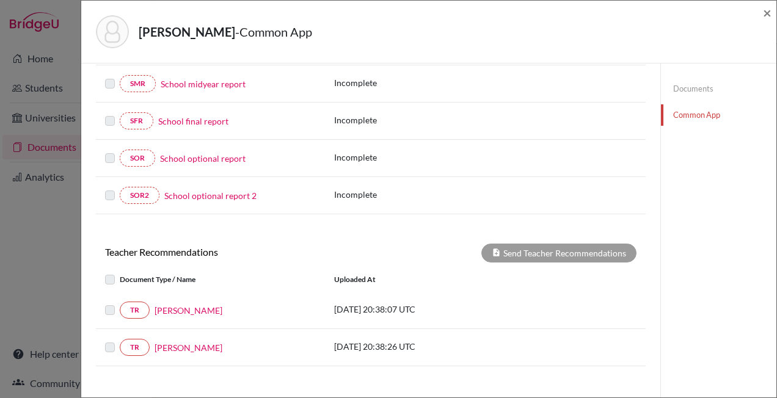
scroll to position [244, 0]
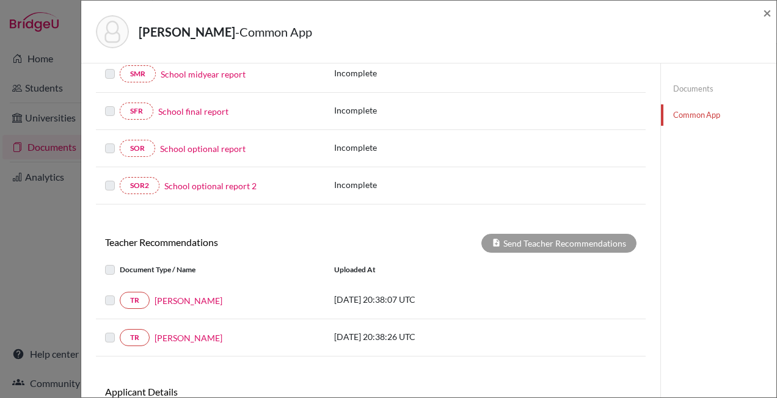
click at [115, 300] on div at bounding box center [112, 300] width 15 height 15
click at [120, 293] on label at bounding box center [120, 293] width 0 height 0
click at [120, 263] on label at bounding box center [120, 263] width 0 height 0
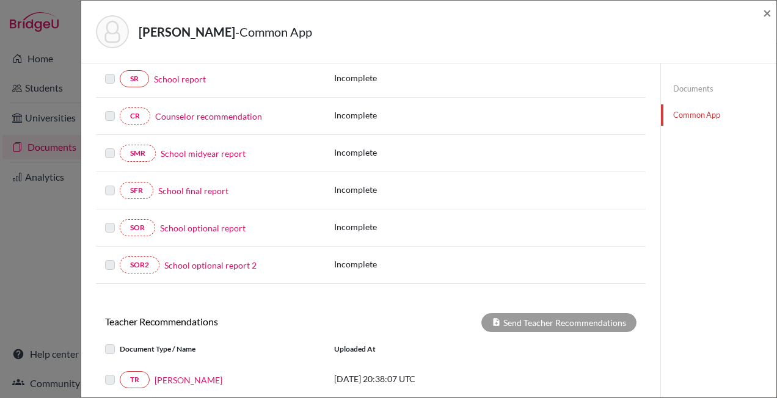
scroll to position [151, 0]
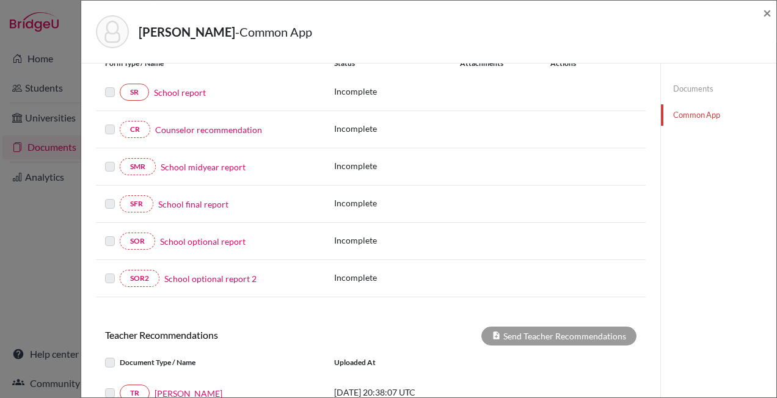
click at [110, 85] on label at bounding box center [110, 85] width 10 height 0
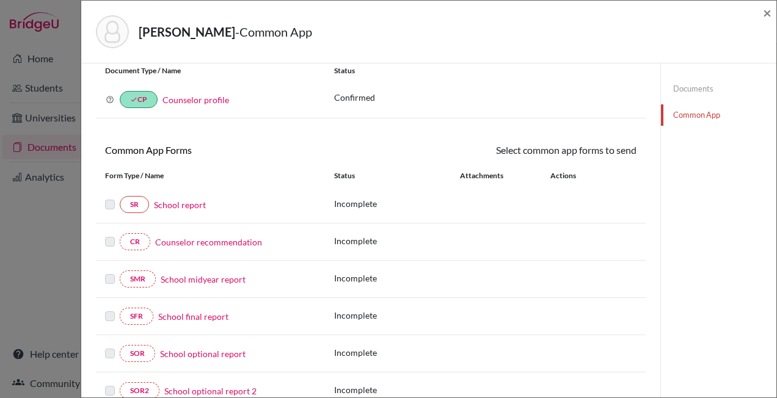
scroll to position [29, 0]
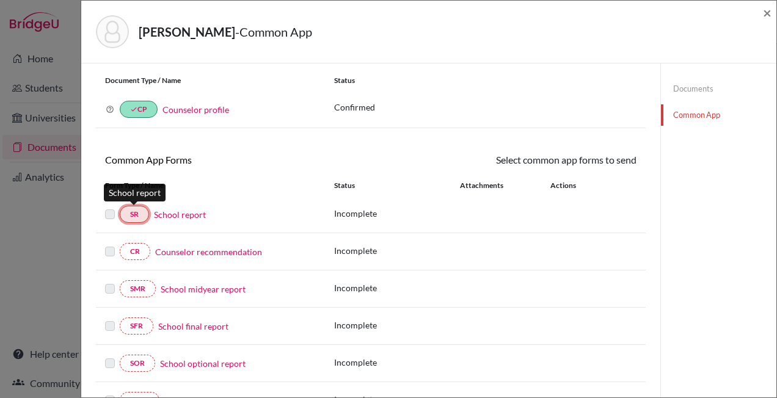
click at [129, 214] on link "SR" at bounding box center [134, 214] width 29 height 17
click at [106, 207] on label at bounding box center [110, 207] width 10 height 0
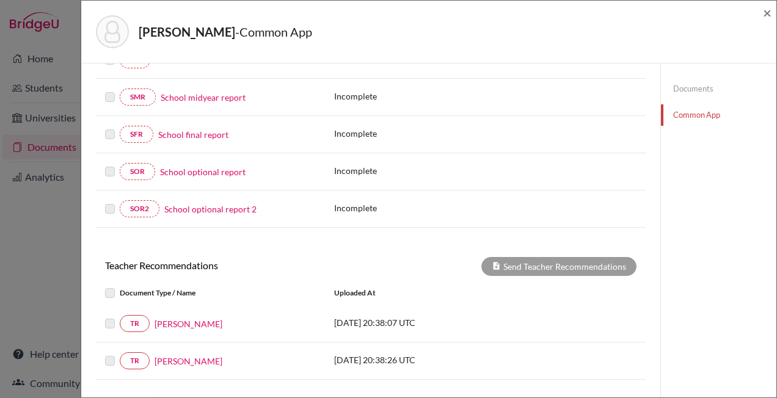
scroll to position [212, 0]
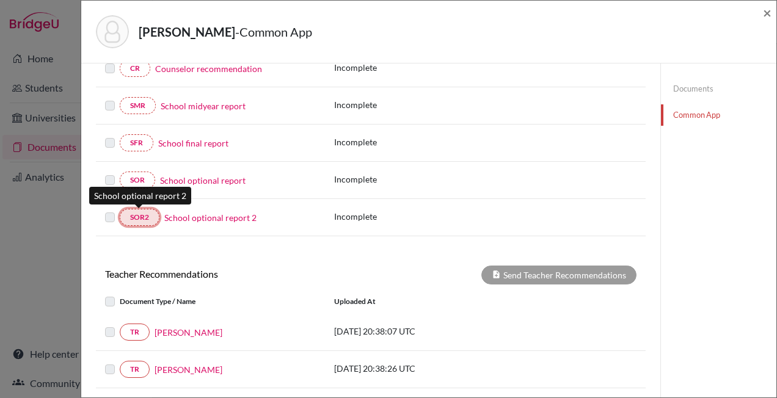
click at [136, 211] on link "SOR2" at bounding box center [140, 217] width 40 height 17
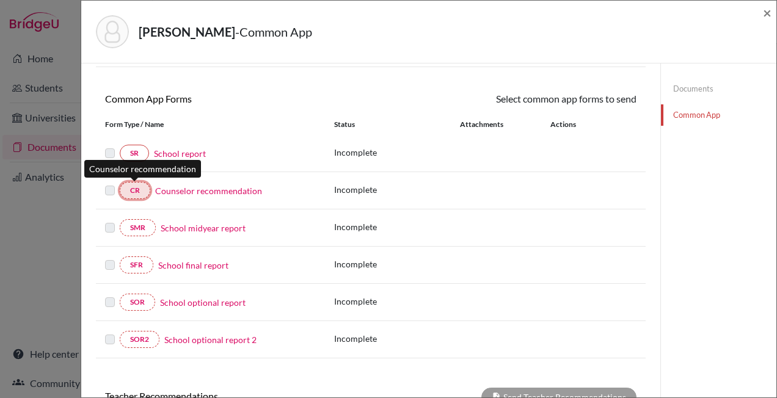
click at [133, 187] on link "CR" at bounding box center [135, 190] width 31 height 17
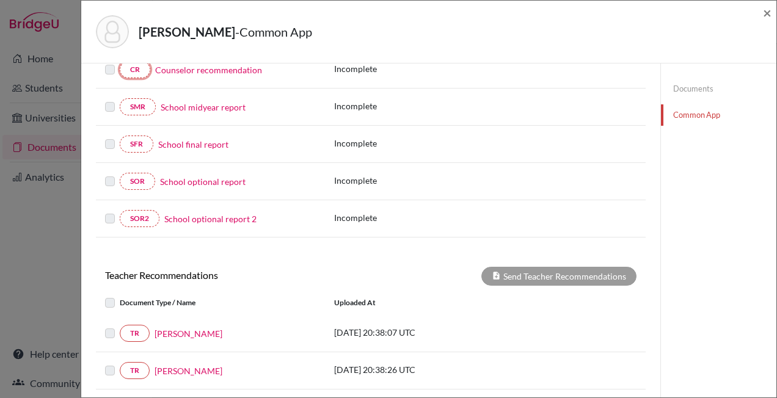
scroll to position [212, 0]
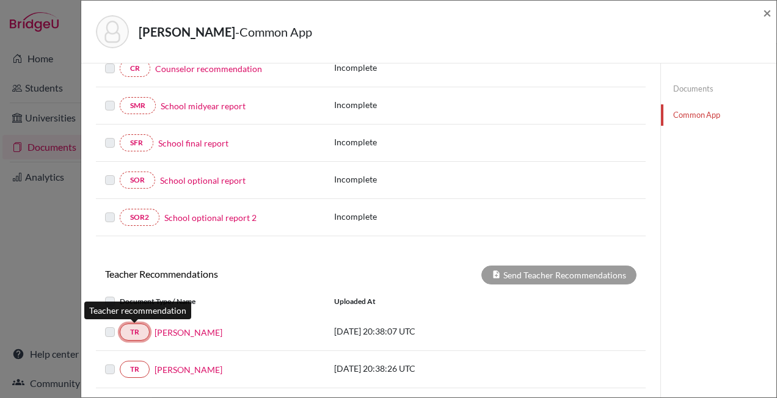
click at [137, 332] on link "TR" at bounding box center [135, 332] width 30 height 17
click at [120, 325] on label at bounding box center [120, 325] width 0 height 0
click at [143, 335] on link "TR" at bounding box center [135, 332] width 30 height 17
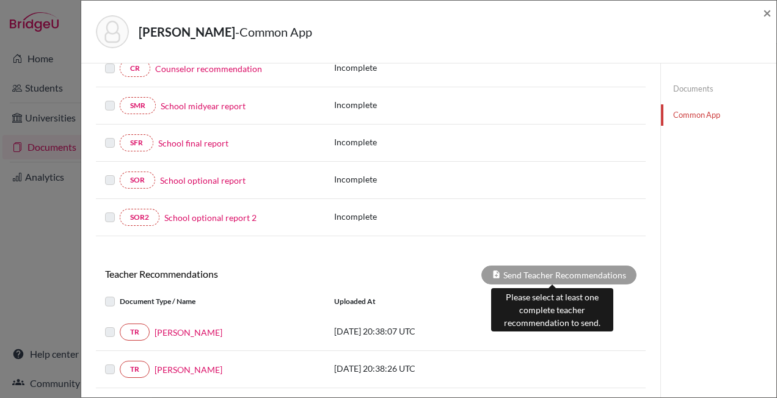
click at [534, 269] on div "Send Teacher Recommendations" at bounding box center [558, 275] width 155 height 19
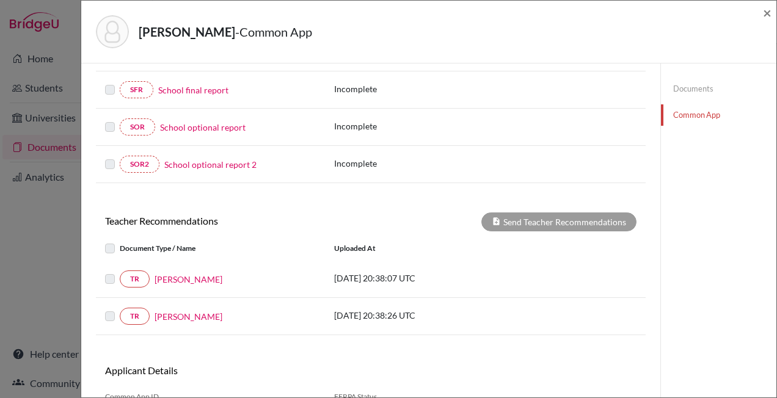
scroll to position [0, 0]
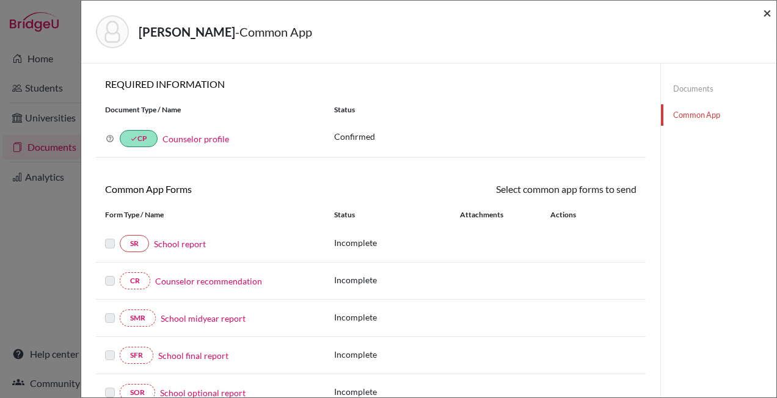
click at [767, 10] on span "×" at bounding box center [767, 13] width 9 height 18
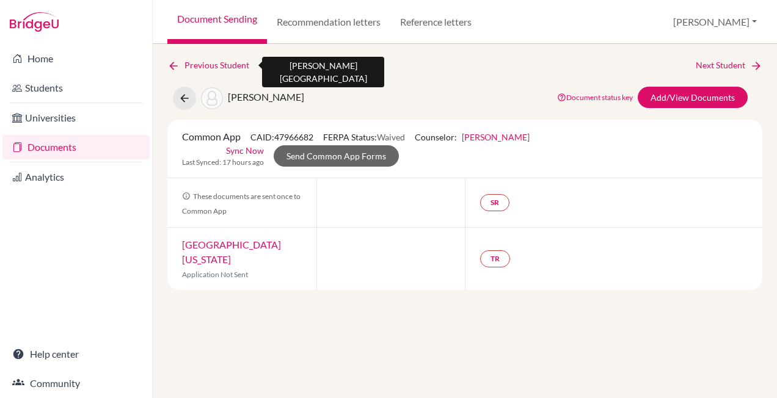
click at [170, 60] on icon at bounding box center [173, 66] width 12 height 12
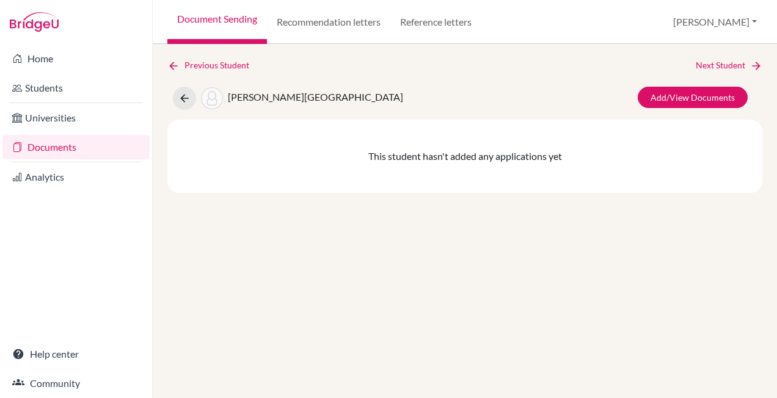
click at [228, 16] on link "Document Sending" at bounding box center [217, 22] width 100 height 44
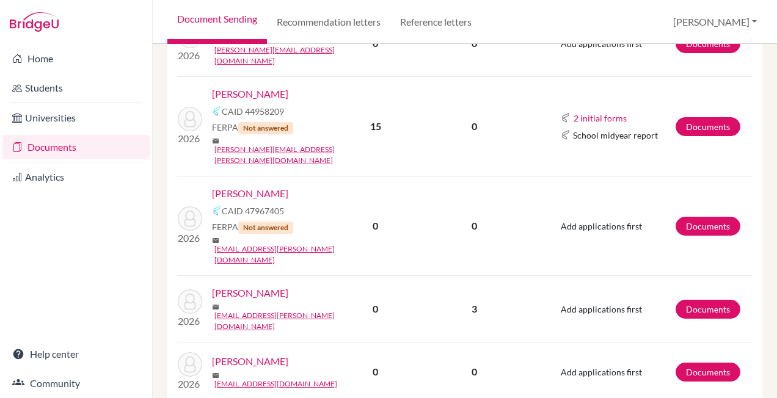
scroll to position [2147, 0]
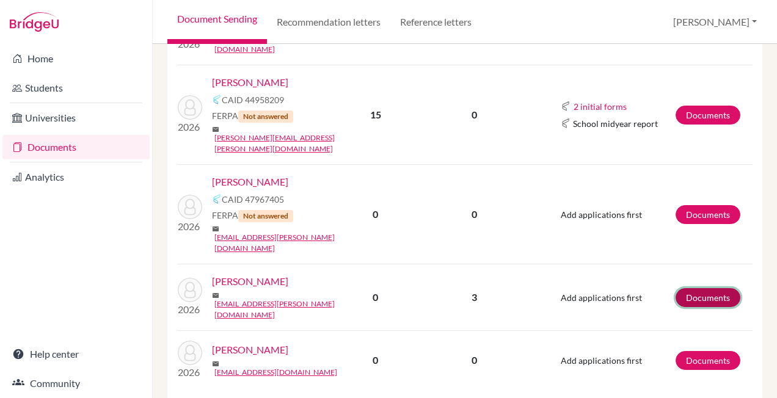
click at [698, 288] on link "Documents" at bounding box center [707, 297] width 65 height 19
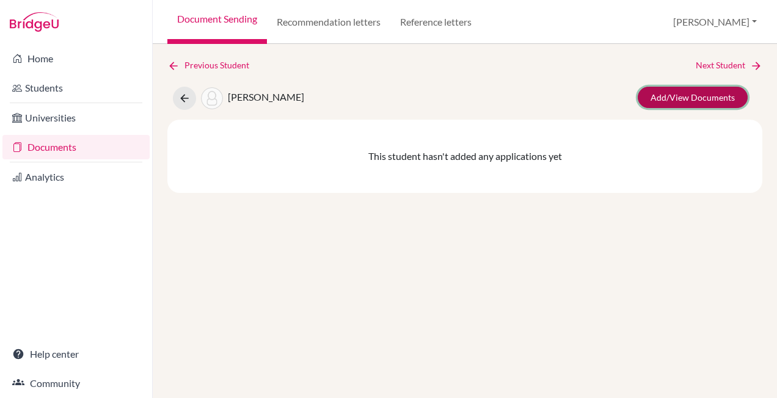
click at [715, 98] on link "Add/View Documents" at bounding box center [692, 97] width 110 height 21
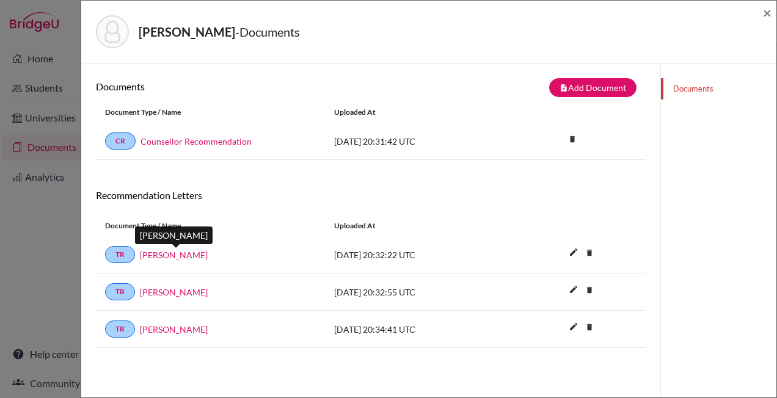
click at [195, 256] on link "Mr. Guilherme Torii" at bounding box center [174, 254] width 68 height 13
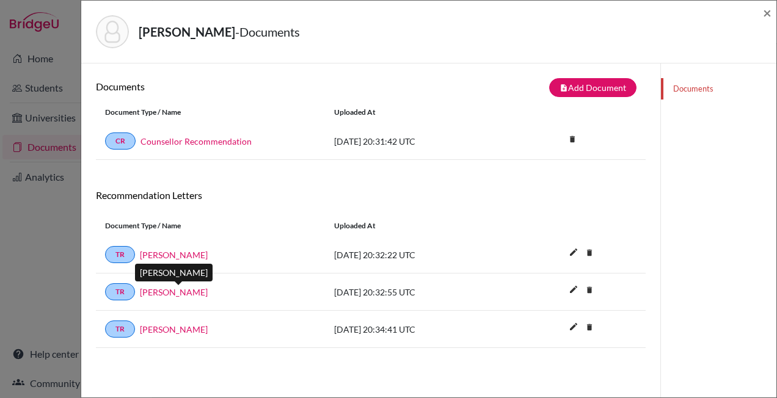
click at [184, 294] on link "Mr. Christian Palmer" at bounding box center [174, 292] width 68 height 13
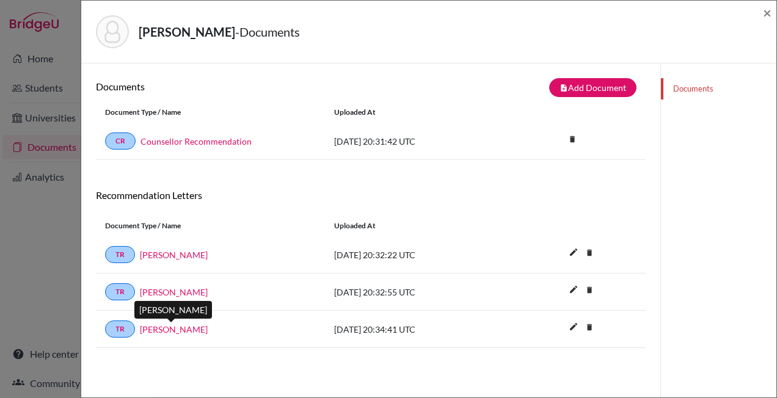
click at [180, 333] on link "Mr. Gabriel Vidas" at bounding box center [174, 329] width 68 height 13
click at [65, 33] on div "de Castro, Guilherme - Documents × Documents note_add Add Document Document typ…" at bounding box center [388, 199] width 777 height 398
click at [767, 13] on span "×" at bounding box center [767, 13] width 9 height 18
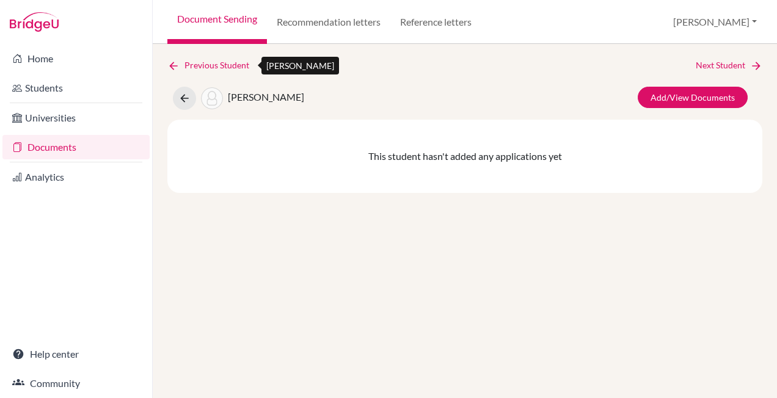
click at [174, 65] on icon at bounding box center [173, 66] width 12 height 12
click at [201, 25] on link "Document Sending" at bounding box center [217, 22] width 100 height 44
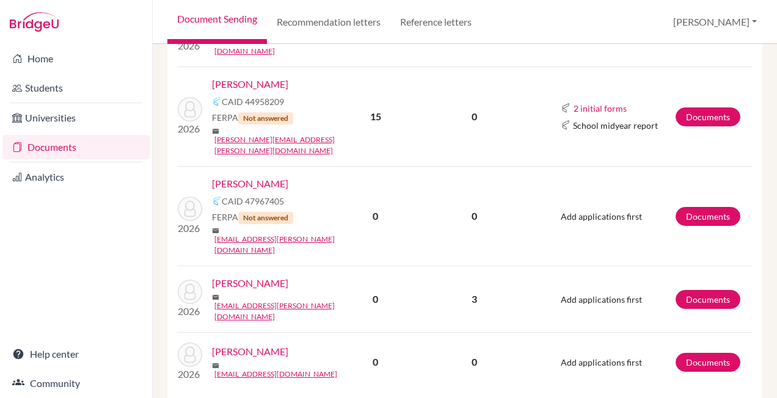
scroll to position [2147, 0]
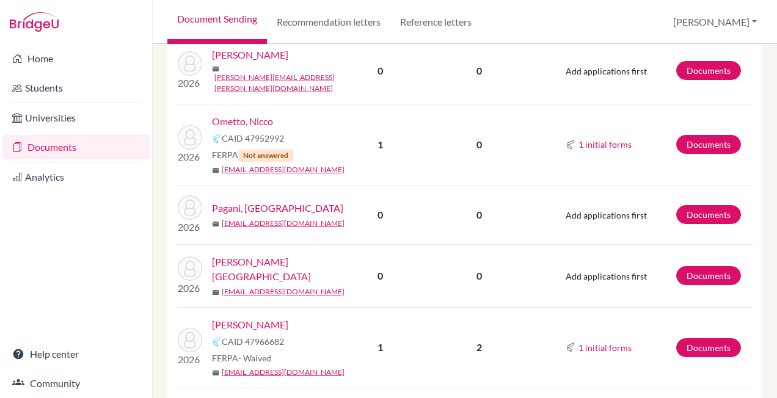
scroll to position [1038, 0]
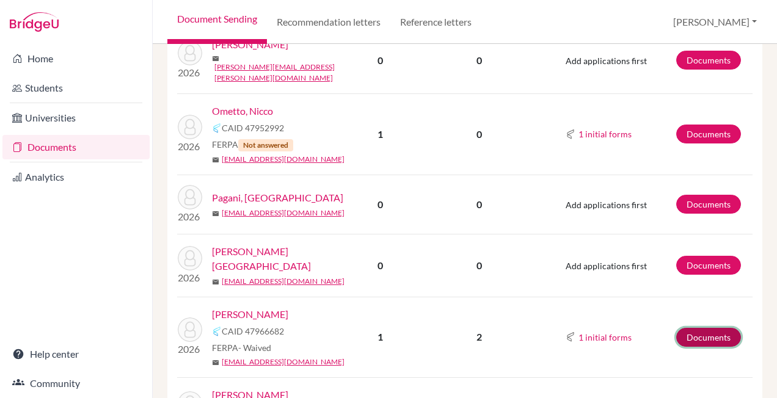
click at [692, 328] on link "Documents" at bounding box center [708, 337] width 65 height 19
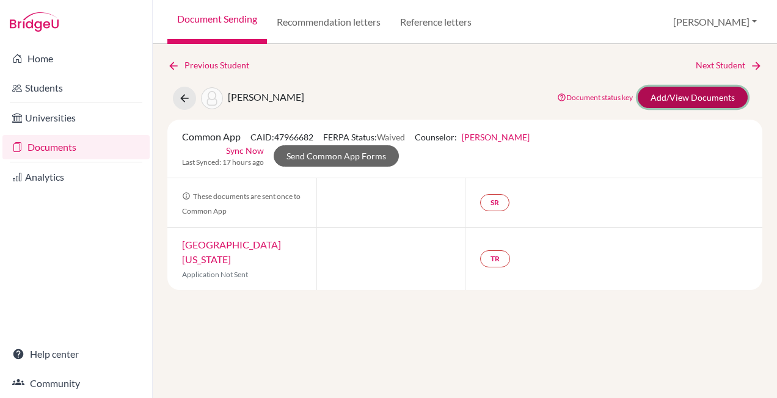
click at [679, 94] on link "Add/View Documents" at bounding box center [692, 97] width 110 height 21
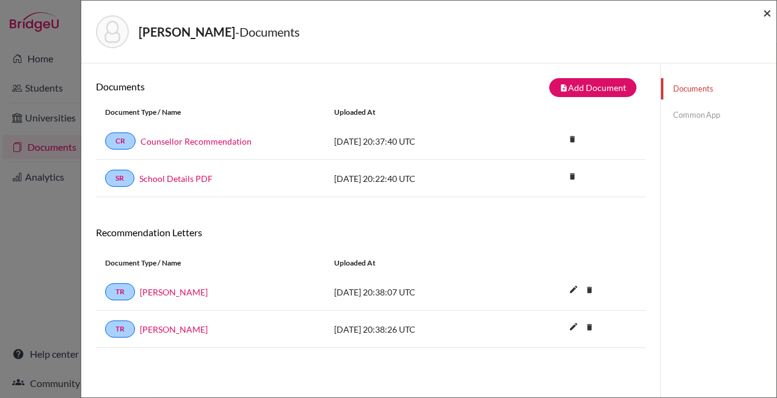
click at [766, 7] on span "×" at bounding box center [767, 13] width 9 height 18
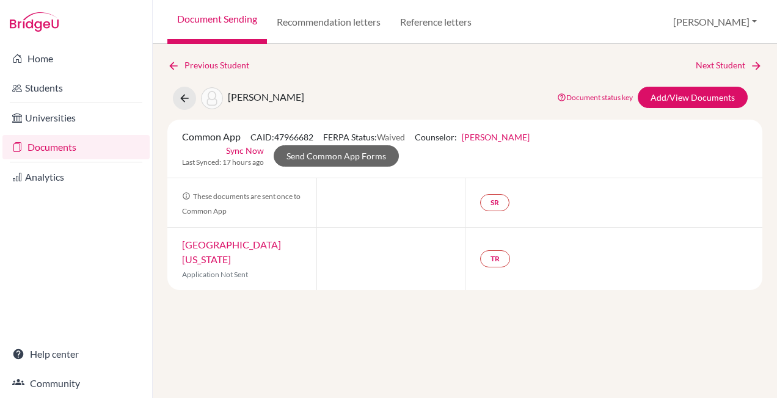
click at [226, 20] on link "Document Sending" at bounding box center [217, 22] width 100 height 44
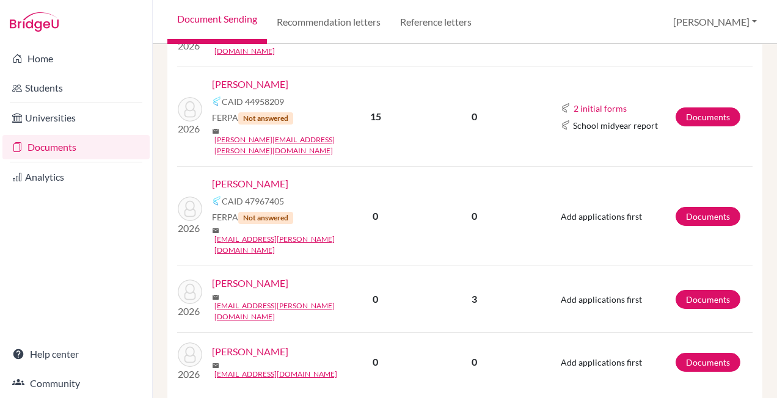
scroll to position [2147, 0]
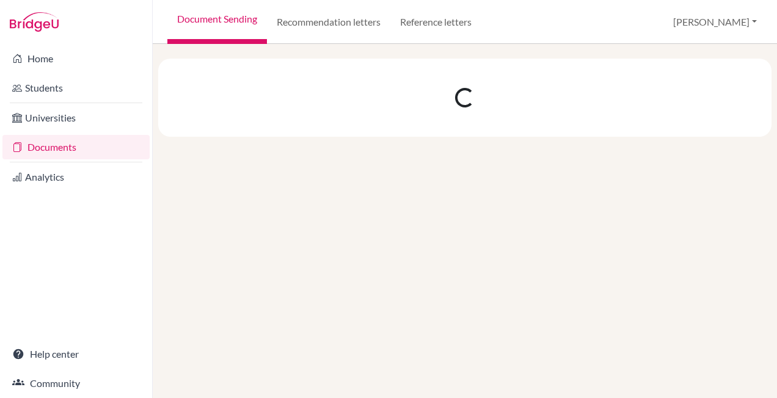
scroll to position [0, 0]
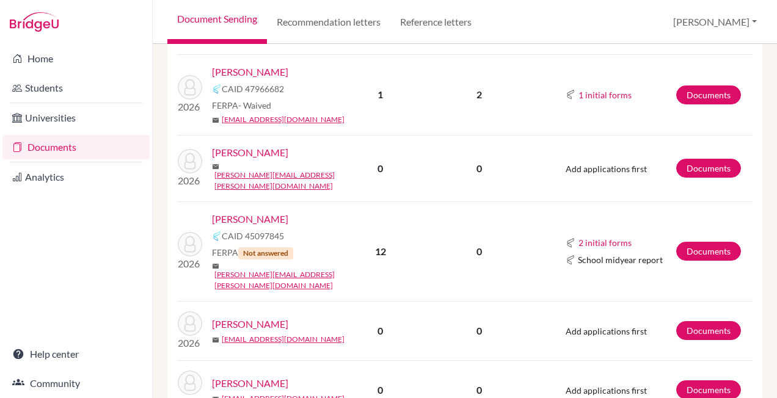
scroll to position [1294, 0]
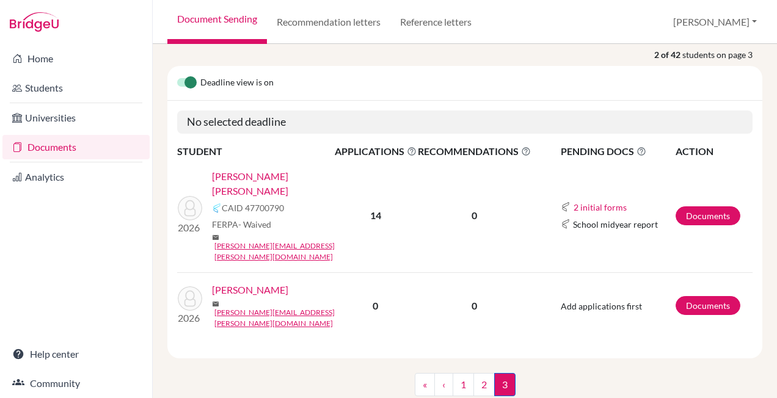
scroll to position [164, 0]
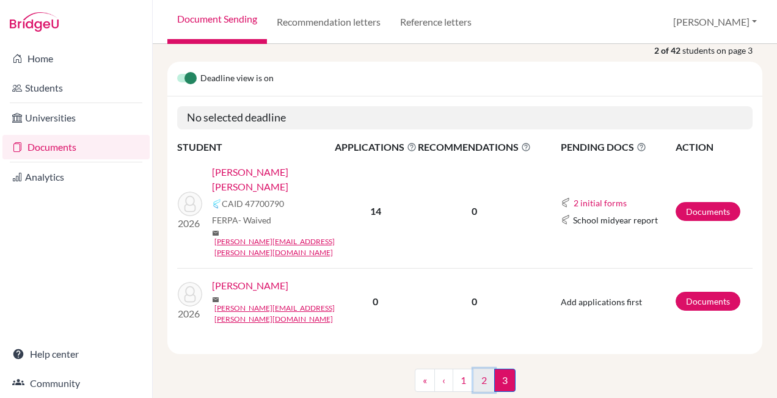
click at [476, 369] on link "2" at bounding box center [483, 380] width 21 height 23
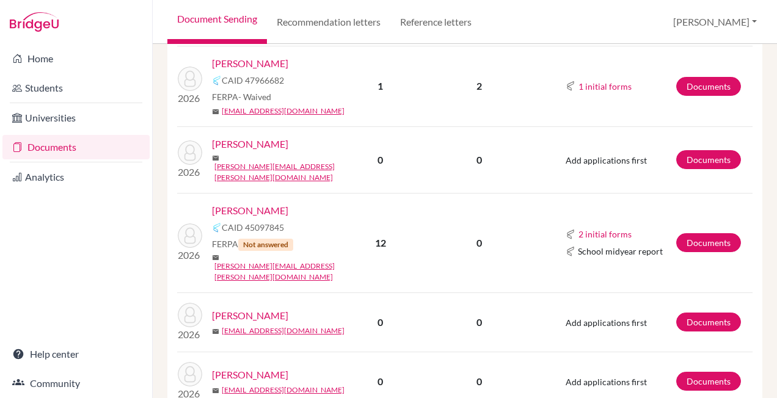
scroll to position [1294, 0]
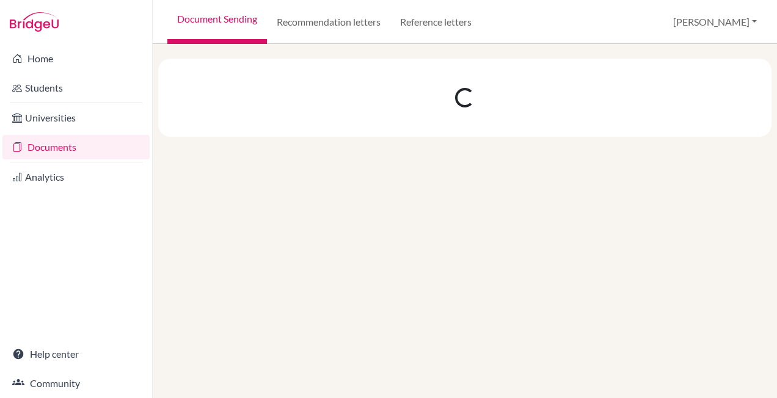
scroll to position [0, 0]
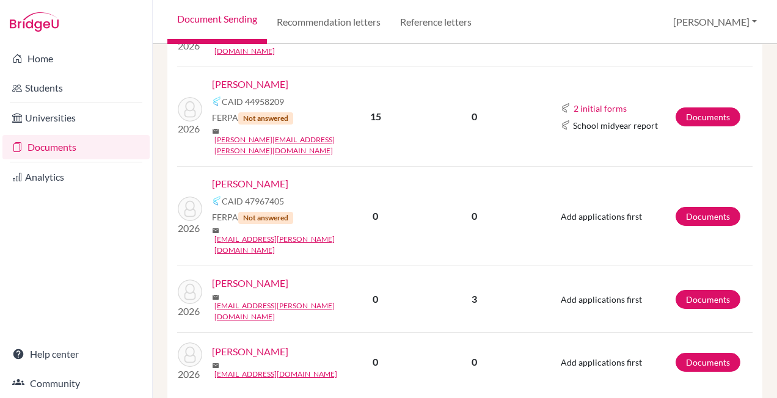
scroll to position [2147, 0]
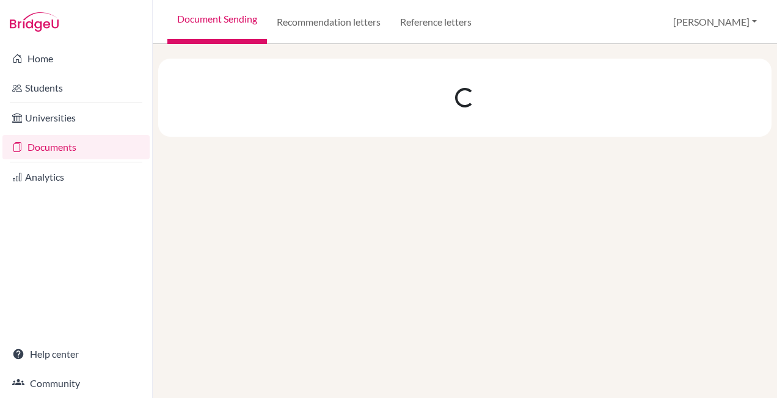
scroll to position [0, 0]
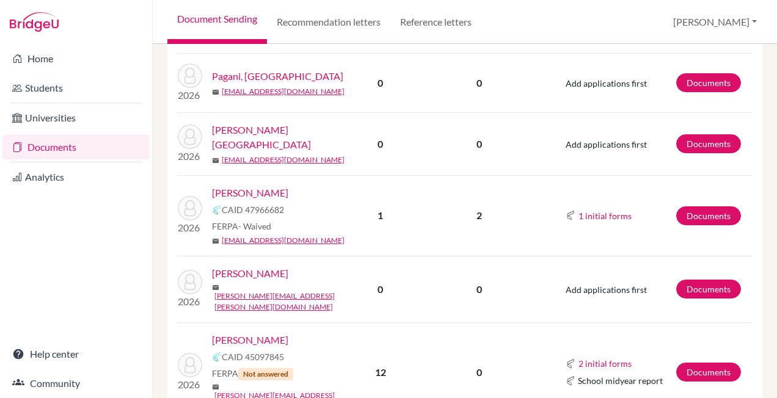
scroll to position [1160, 0]
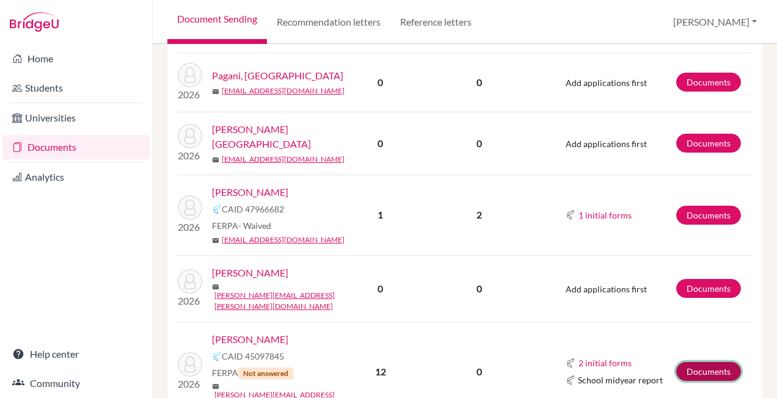
click at [691, 362] on link "Documents" at bounding box center [708, 371] width 65 height 19
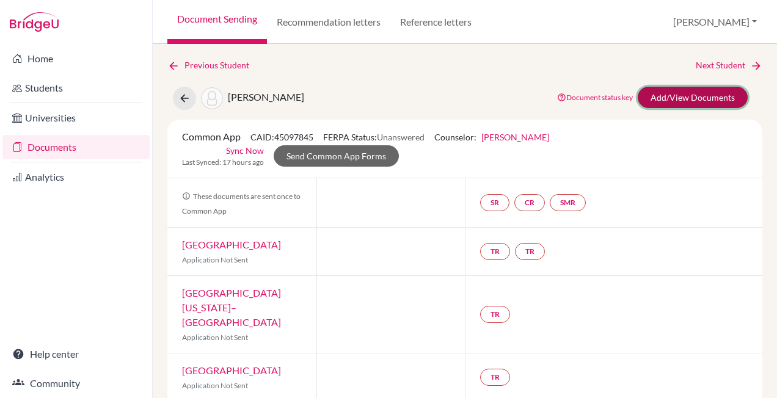
click at [687, 99] on link "Add/View Documents" at bounding box center [692, 97] width 110 height 21
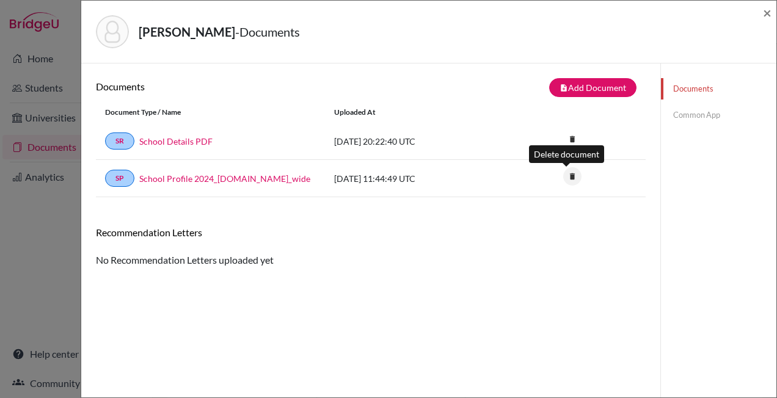
click at [568, 176] on icon "delete" at bounding box center [572, 176] width 18 height 18
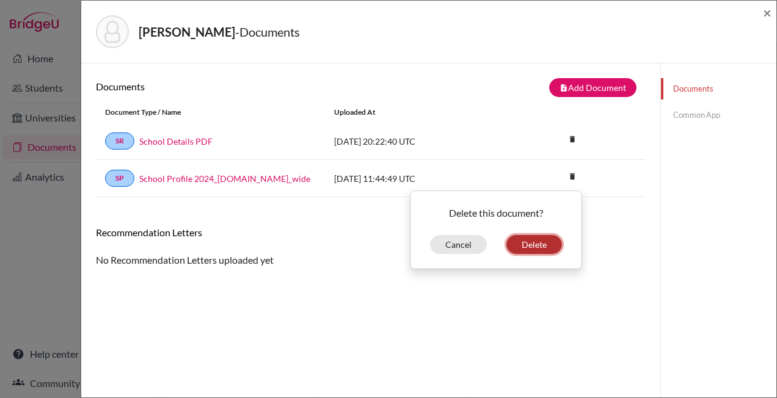
click at [534, 248] on button "Delete" at bounding box center [534, 244] width 56 height 19
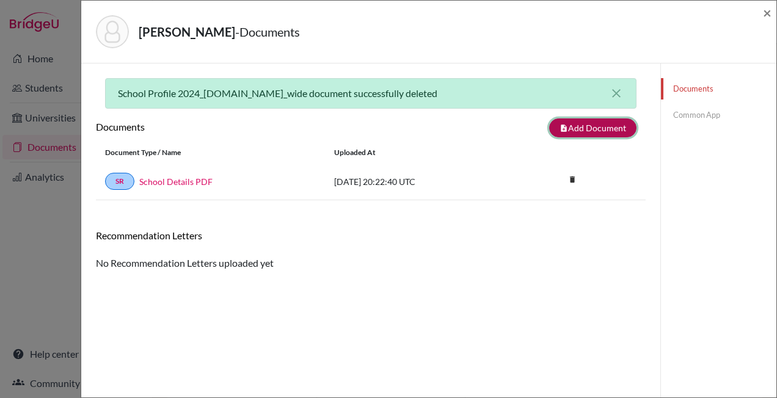
click at [570, 129] on button "note_add Add Document" at bounding box center [592, 127] width 87 height 19
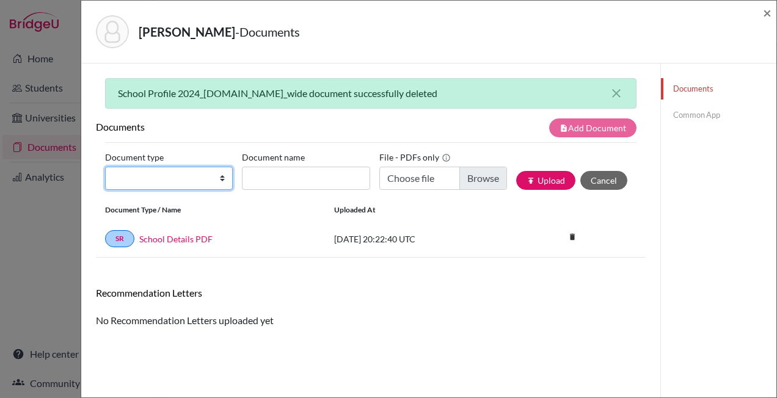
click at [188, 171] on select "Change explanation for Common App reports Counselor recommendation Internationa…" at bounding box center [169, 178] width 128 height 23
select select "4"
click at [105, 167] on select "Change explanation for Common App reports Counselor recommendation Internationa…" at bounding box center [169, 178] width 128 height 23
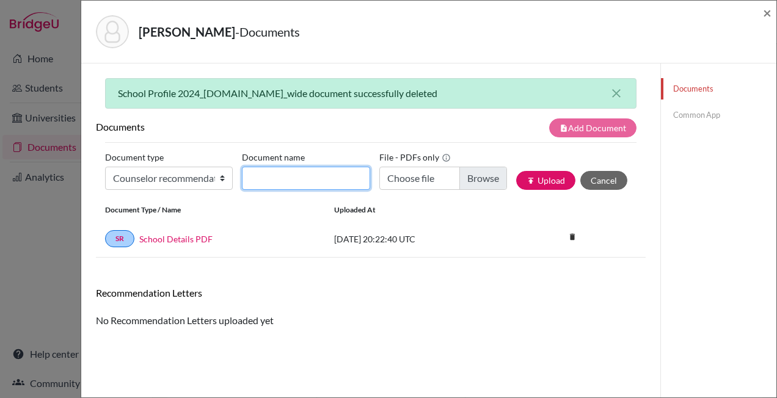
click at [272, 172] on input "Document name" at bounding box center [306, 178] width 128 height 23
type input "Counsellor Recommendation"
click at [418, 165] on label "File - PDFs only" at bounding box center [414, 157] width 71 height 19
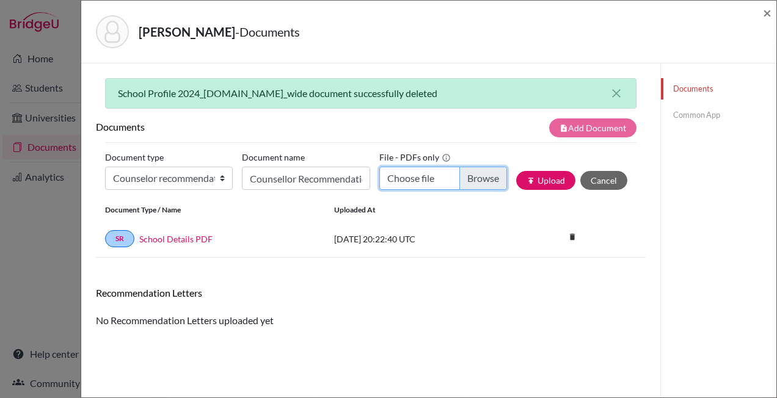
click at [413, 173] on input "Choose file" at bounding box center [443, 178] width 128 height 23
type input "C:\fakepath\RIBEIRO L - LoR.pdf"
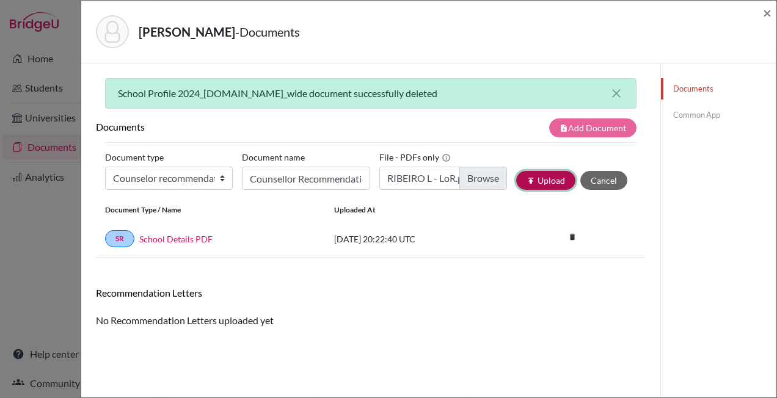
click at [529, 175] on button "publish Upload" at bounding box center [545, 180] width 59 height 19
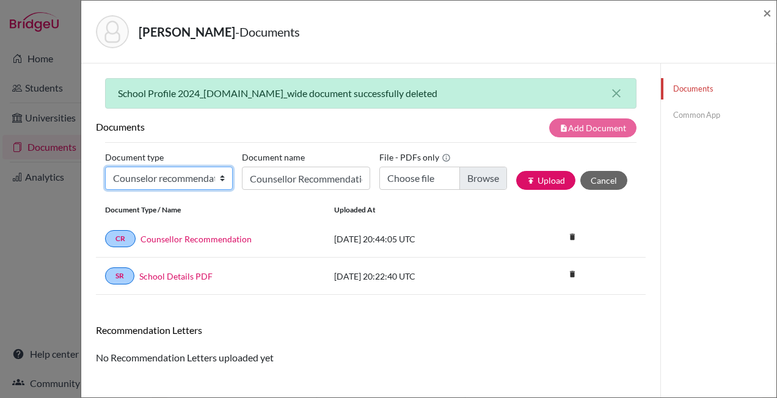
click at [178, 172] on select "Change explanation for Common App reports Counselor recommendation Internationa…" at bounding box center [169, 178] width 128 height 23
select select "5"
click at [105, 167] on select "Change explanation for Common App reports Counselor recommendation Internationa…" at bounding box center [169, 178] width 128 height 23
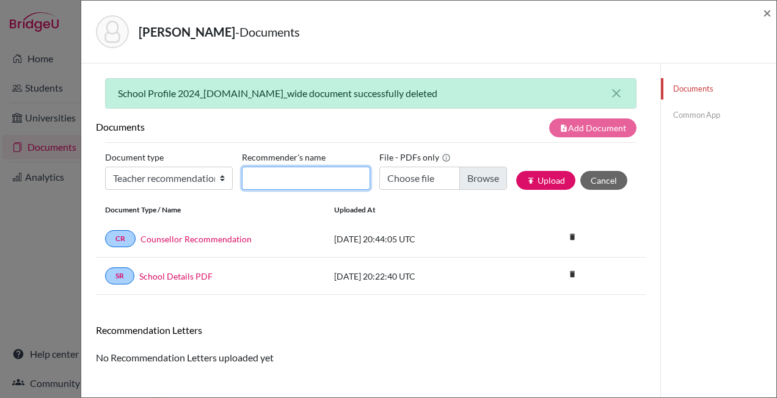
click at [292, 182] on input "Recommender's name" at bounding box center [306, 178] width 128 height 23
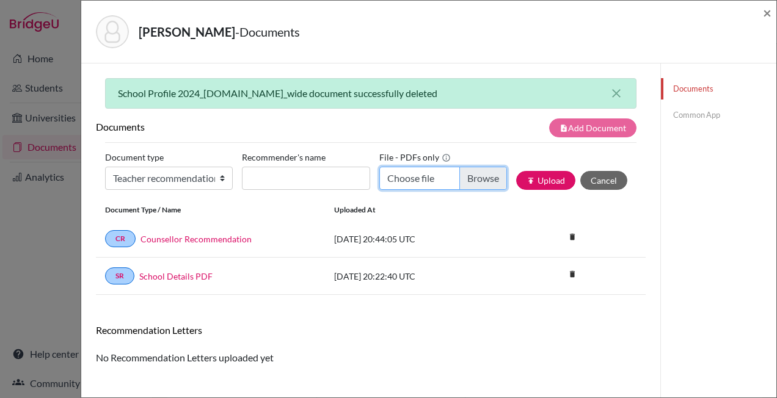
click at [471, 177] on input "Choose file" at bounding box center [443, 178] width 128 height 23
type input "C:\fakepath\Lucas Ribeiro LR - DHamm.pdf"
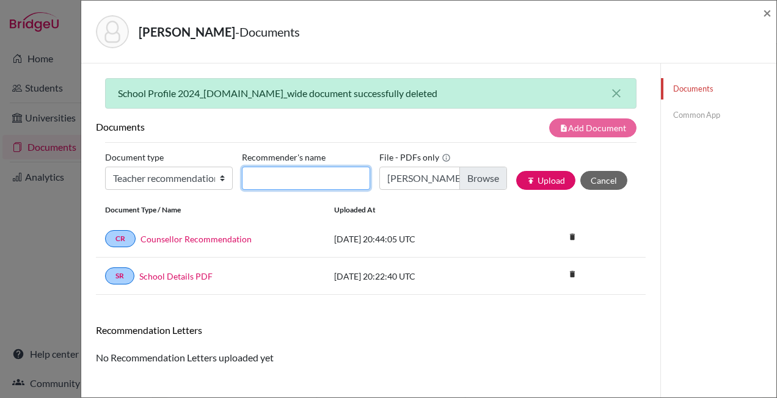
click at [317, 184] on input "Recommender's name" at bounding box center [306, 178] width 128 height 23
type input "Mr. Derek Hamm"
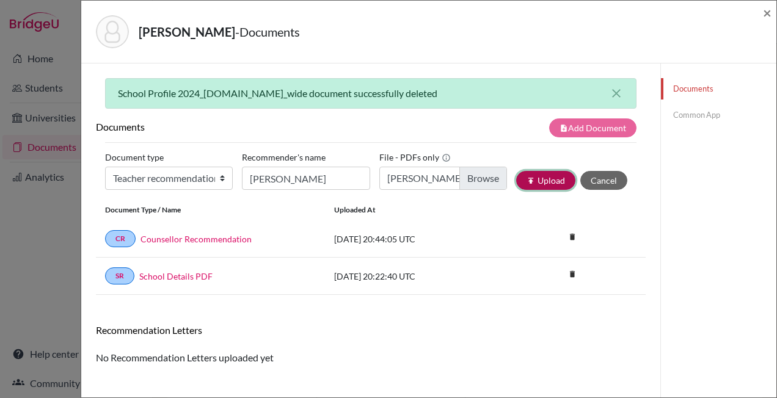
click at [551, 183] on button "publish Upload" at bounding box center [545, 180] width 59 height 19
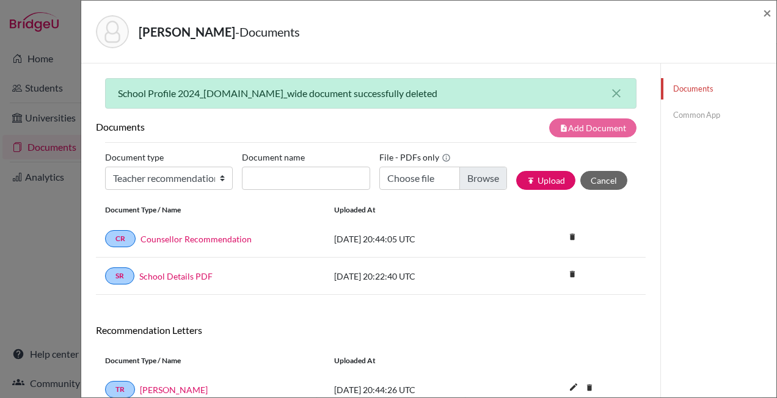
scroll to position [64, 0]
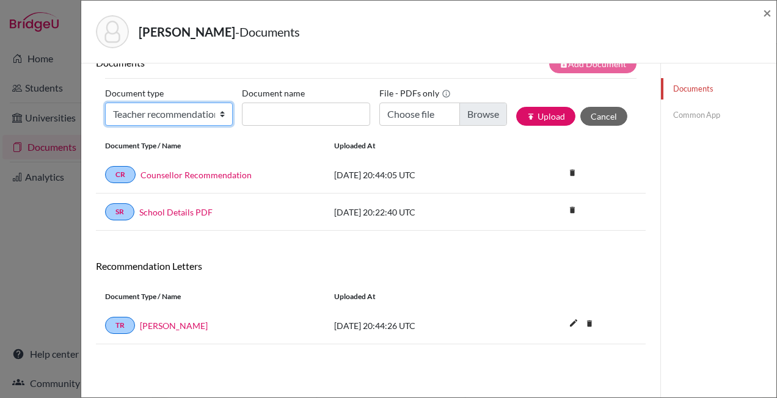
click at [161, 105] on select "Change explanation for Common App reports Counselor recommendation Internationa…" at bounding box center [169, 114] width 128 height 23
select select "5"
click at [105, 103] on select "Change explanation for Common App reports Counselor recommendation Internationa…" at bounding box center [169, 114] width 128 height 23
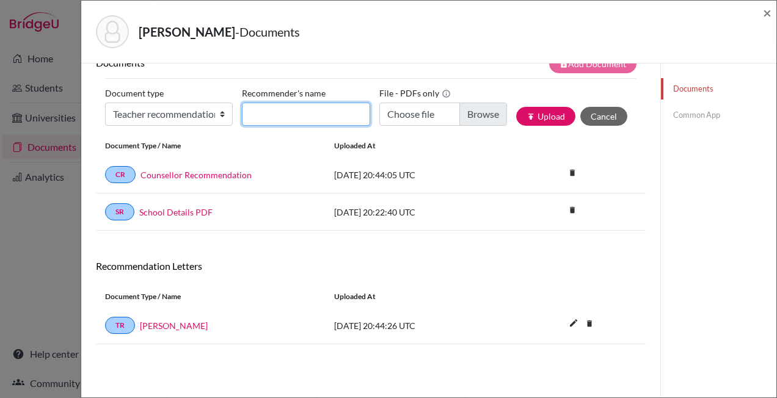
click at [274, 109] on input "Recommender's name" at bounding box center [306, 114] width 128 height 23
type input "Mr."
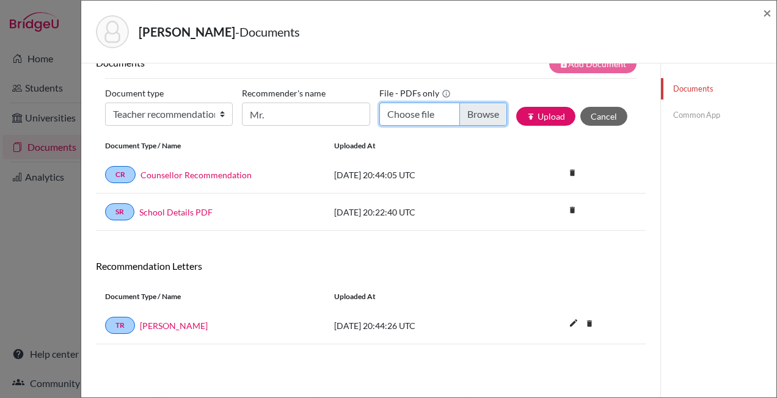
click at [470, 111] on input "Choose file" at bounding box center [443, 114] width 128 height 23
type input "C:\fakepath\Lucas Ribeiro - RL RCestari.pdf"
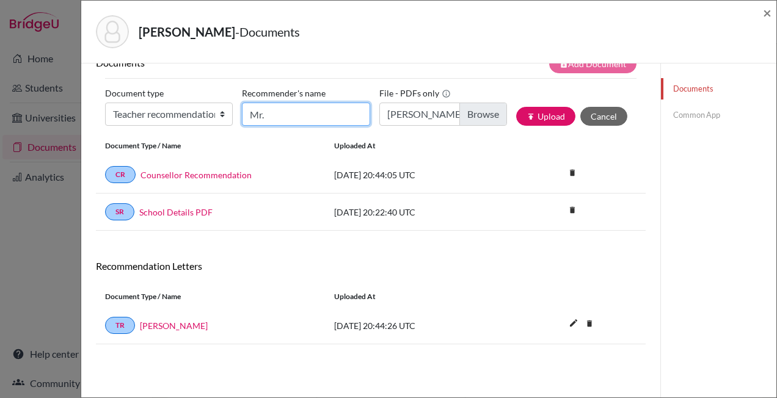
click at [288, 117] on input "Mr." at bounding box center [306, 114] width 128 height 23
click at [268, 116] on input "Mr. roberto Cestari" at bounding box center [306, 114] width 128 height 23
type input "Mr. Roberto Cestari"
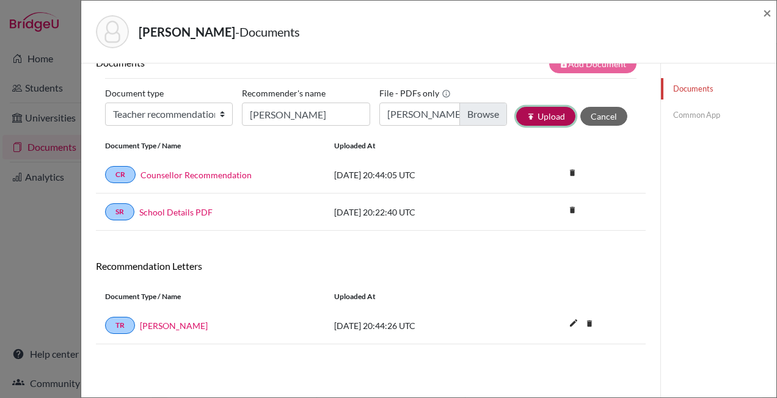
click at [545, 120] on button "publish Upload" at bounding box center [545, 116] width 59 height 19
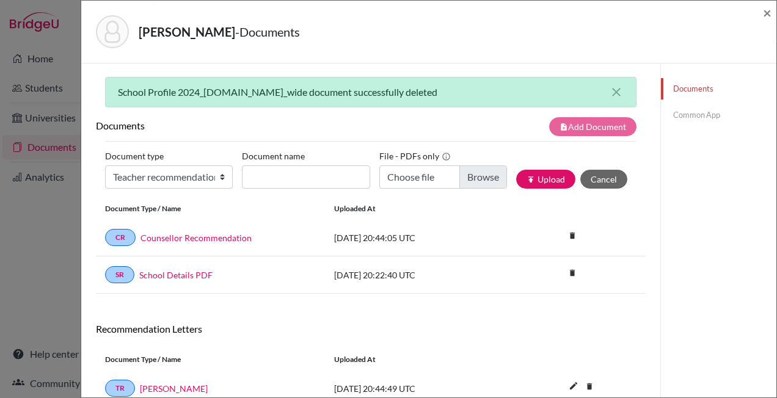
scroll to position [0, 0]
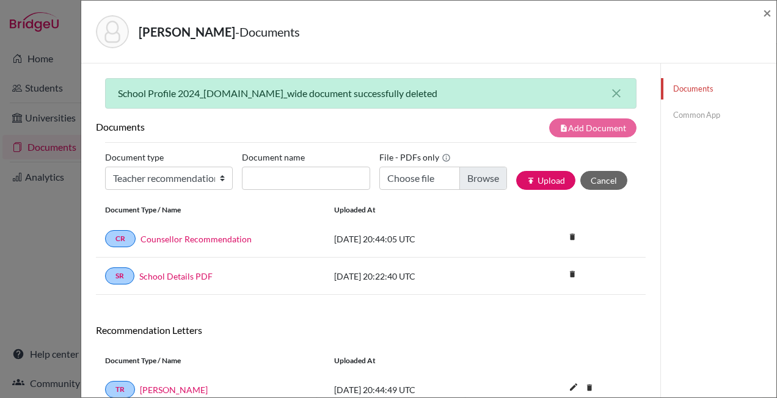
click at [695, 92] on link "Documents" at bounding box center [718, 88] width 115 height 21
click at [693, 114] on link "Common App" at bounding box center [718, 114] width 115 height 21
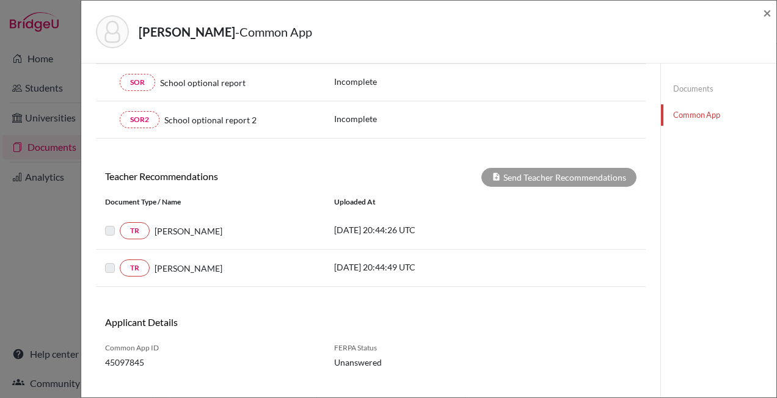
scroll to position [349, 0]
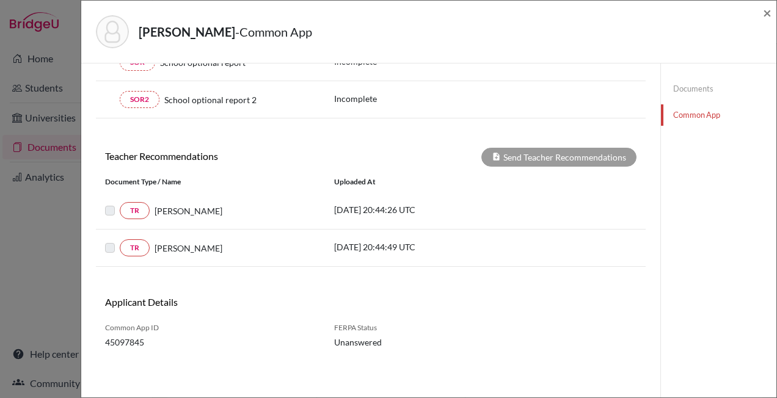
click at [120, 203] on label at bounding box center [120, 203] width 0 height 0
click at [139, 211] on link "TR" at bounding box center [135, 210] width 30 height 17
click at [120, 203] on label at bounding box center [120, 203] width 0 height 0
click at [148, 209] on link "TR" at bounding box center [135, 210] width 30 height 17
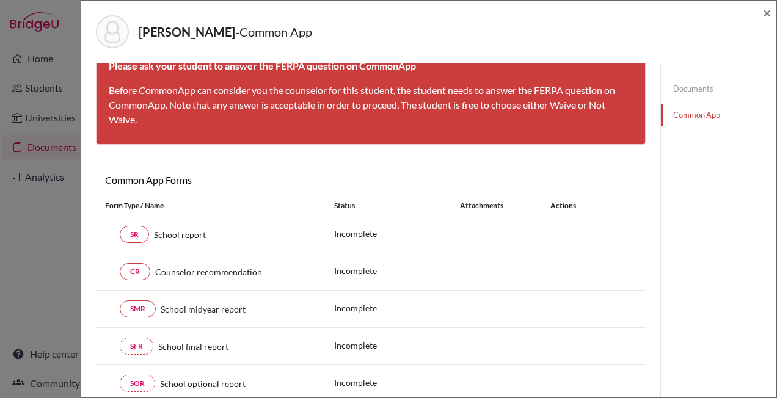
scroll to position [0, 0]
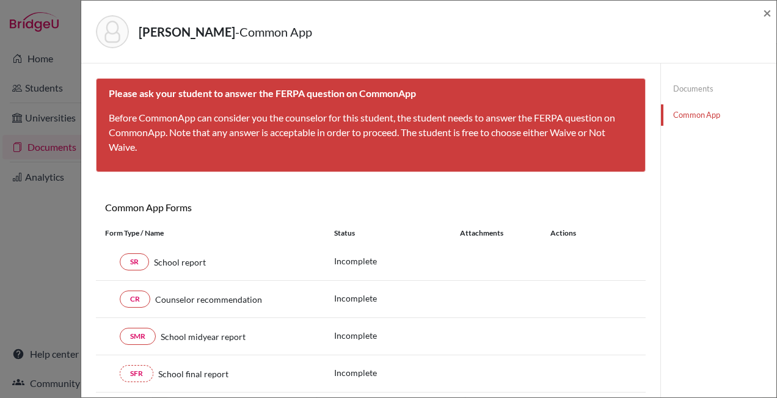
click at [686, 91] on link "Documents" at bounding box center [718, 88] width 115 height 21
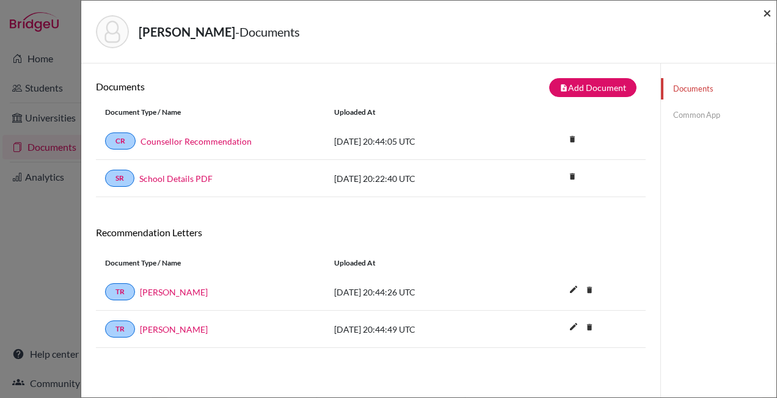
click at [767, 15] on span "×" at bounding box center [767, 13] width 9 height 18
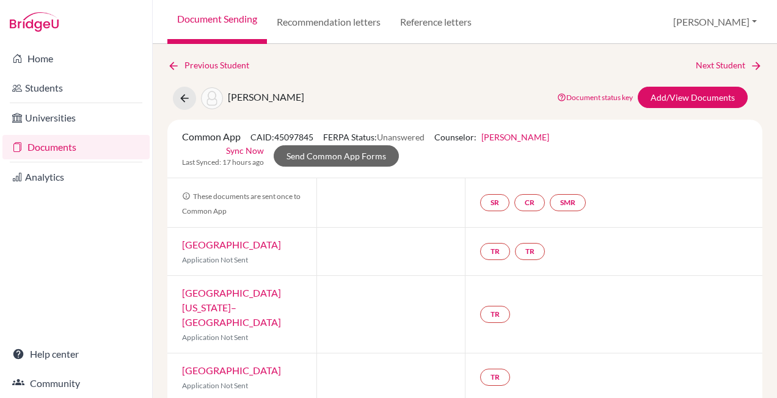
click at [240, 149] on link "Sync Now" at bounding box center [245, 150] width 38 height 13
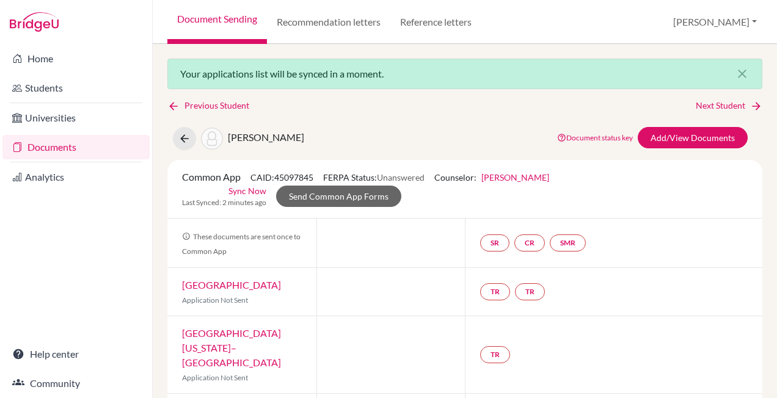
click at [214, 16] on link "Document Sending" at bounding box center [217, 22] width 100 height 44
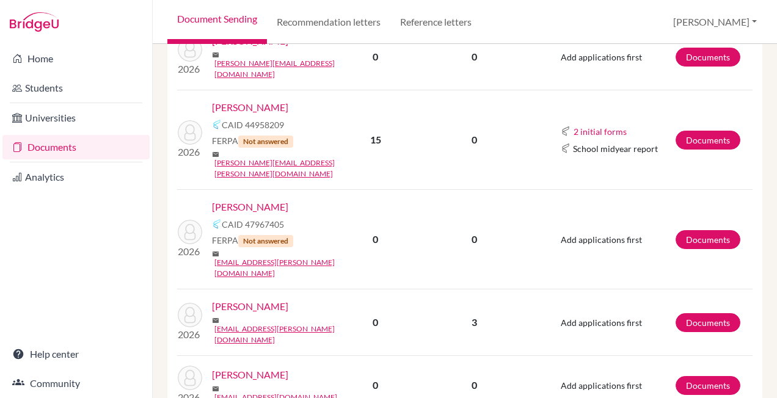
scroll to position [2137, 0]
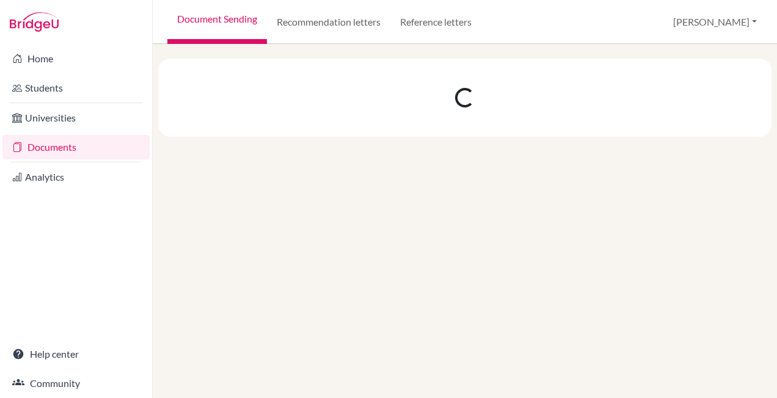
scroll to position [0, 0]
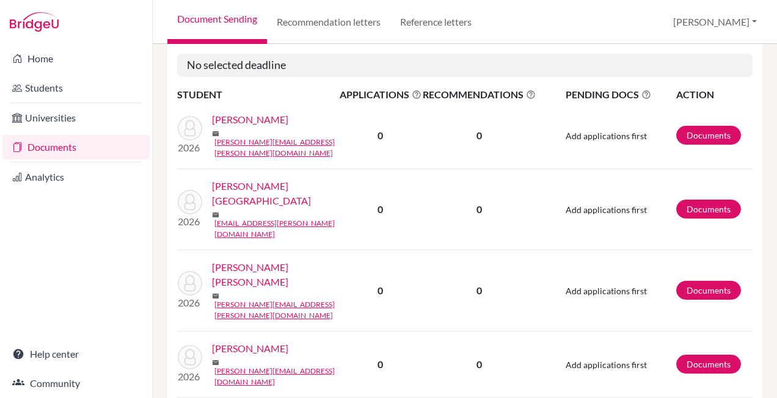
scroll to position [244, 0]
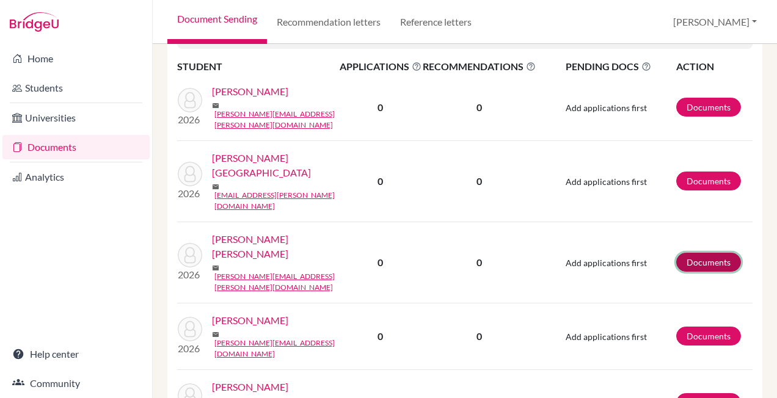
click at [709, 253] on link "Documents" at bounding box center [708, 262] width 65 height 19
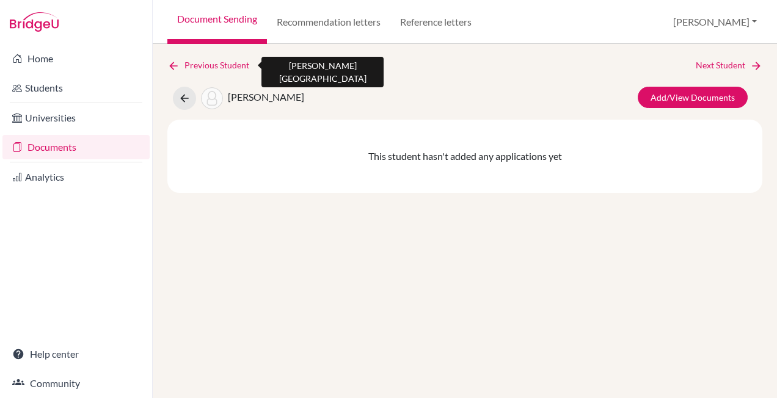
click at [178, 71] on icon at bounding box center [173, 66] width 12 height 12
